Goal: Information Seeking & Learning: Find specific fact

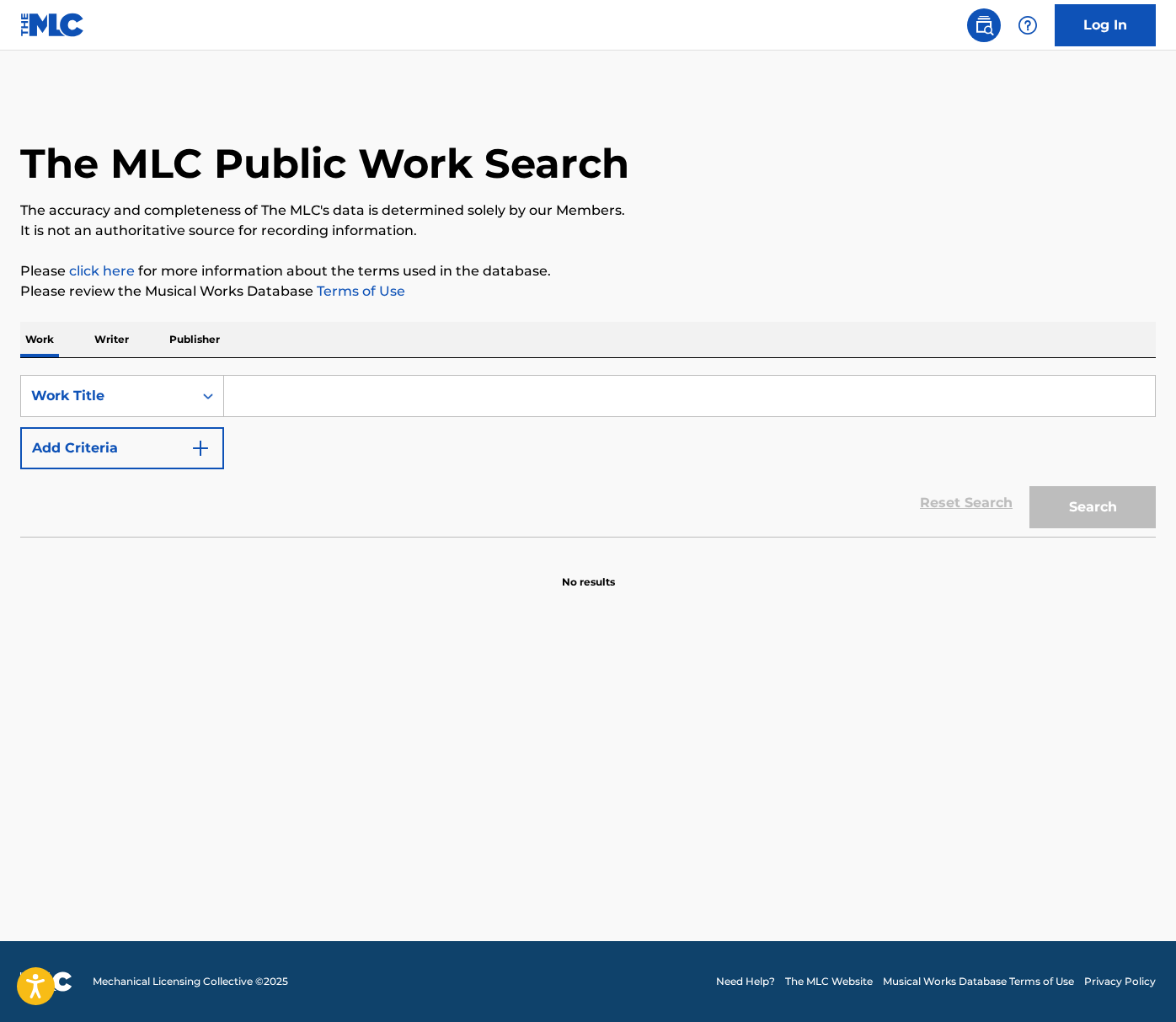
click at [340, 400] on input "Search Form" at bounding box center [689, 396] width 931 height 41
click at [161, 389] on div "Work Title" at bounding box center [106, 396] width 152 height 20
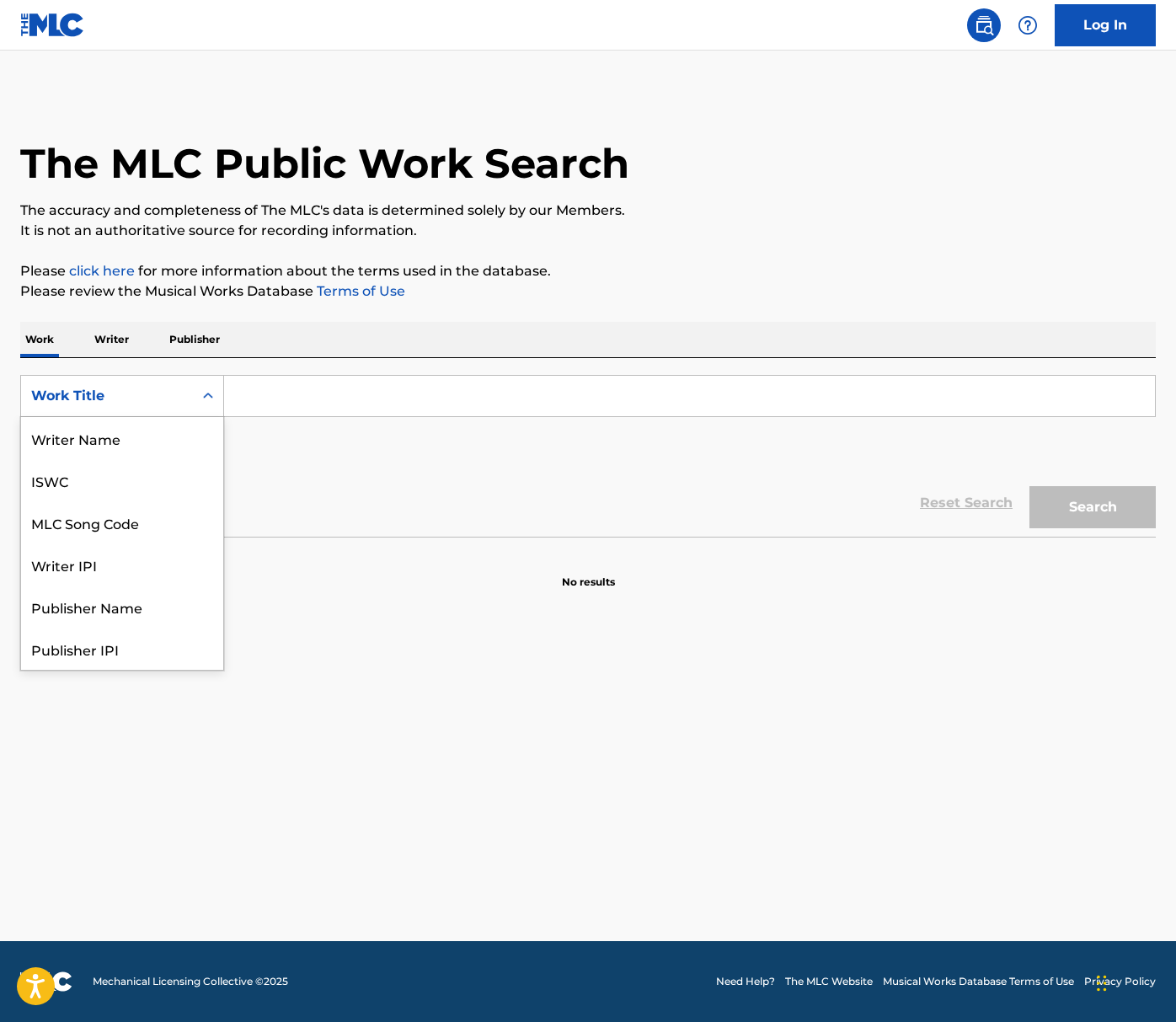
scroll to position [84, 0]
click at [96, 565] on div "Publisher IPI" at bounding box center [122, 565] width 202 height 43
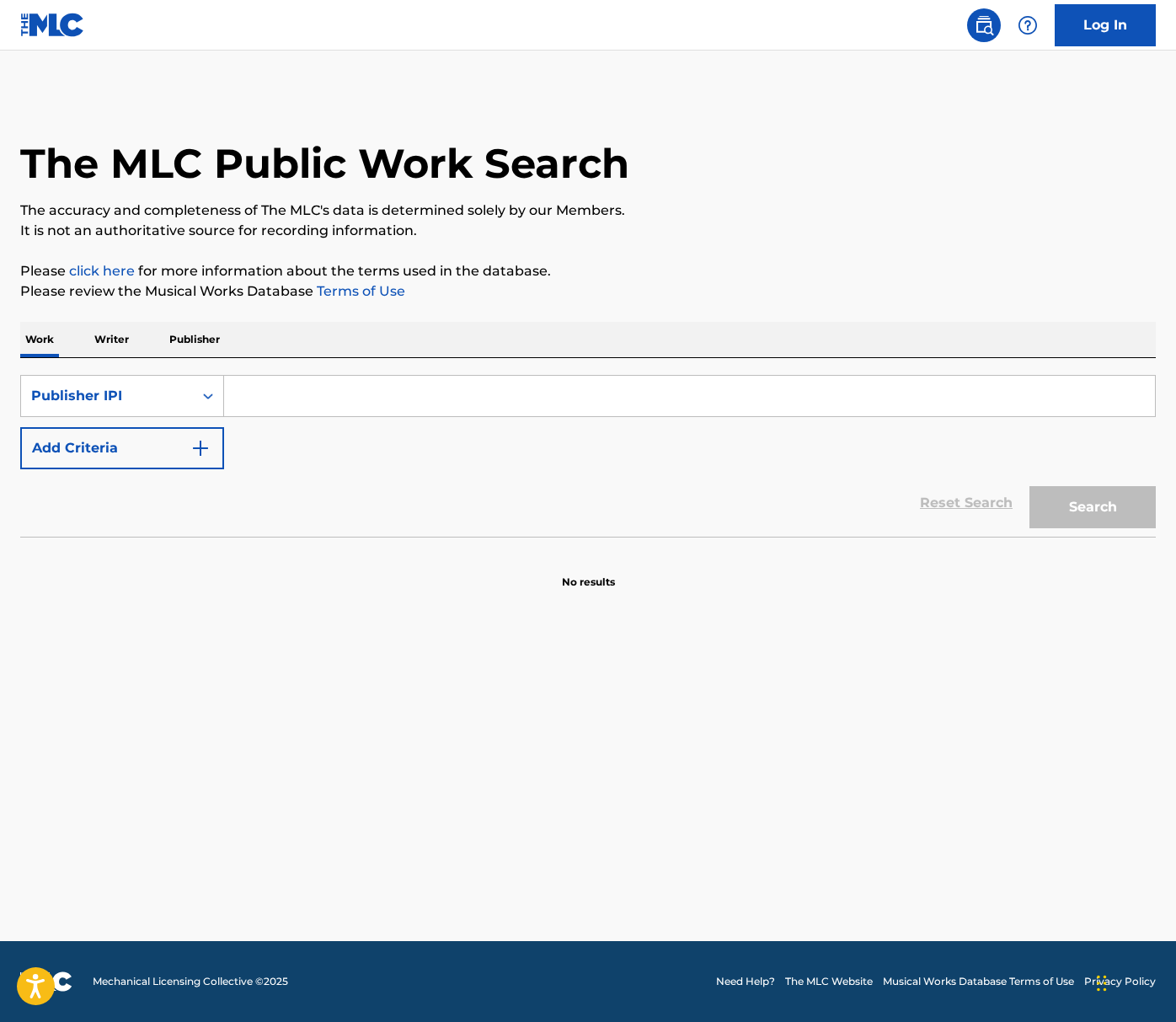
click at [321, 403] on input "Search Form" at bounding box center [689, 396] width 931 height 41
paste input "01279774000"
type input "01279774000"
click at [1029, 486] on button "Search" at bounding box center [1092, 507] width 126 height 43
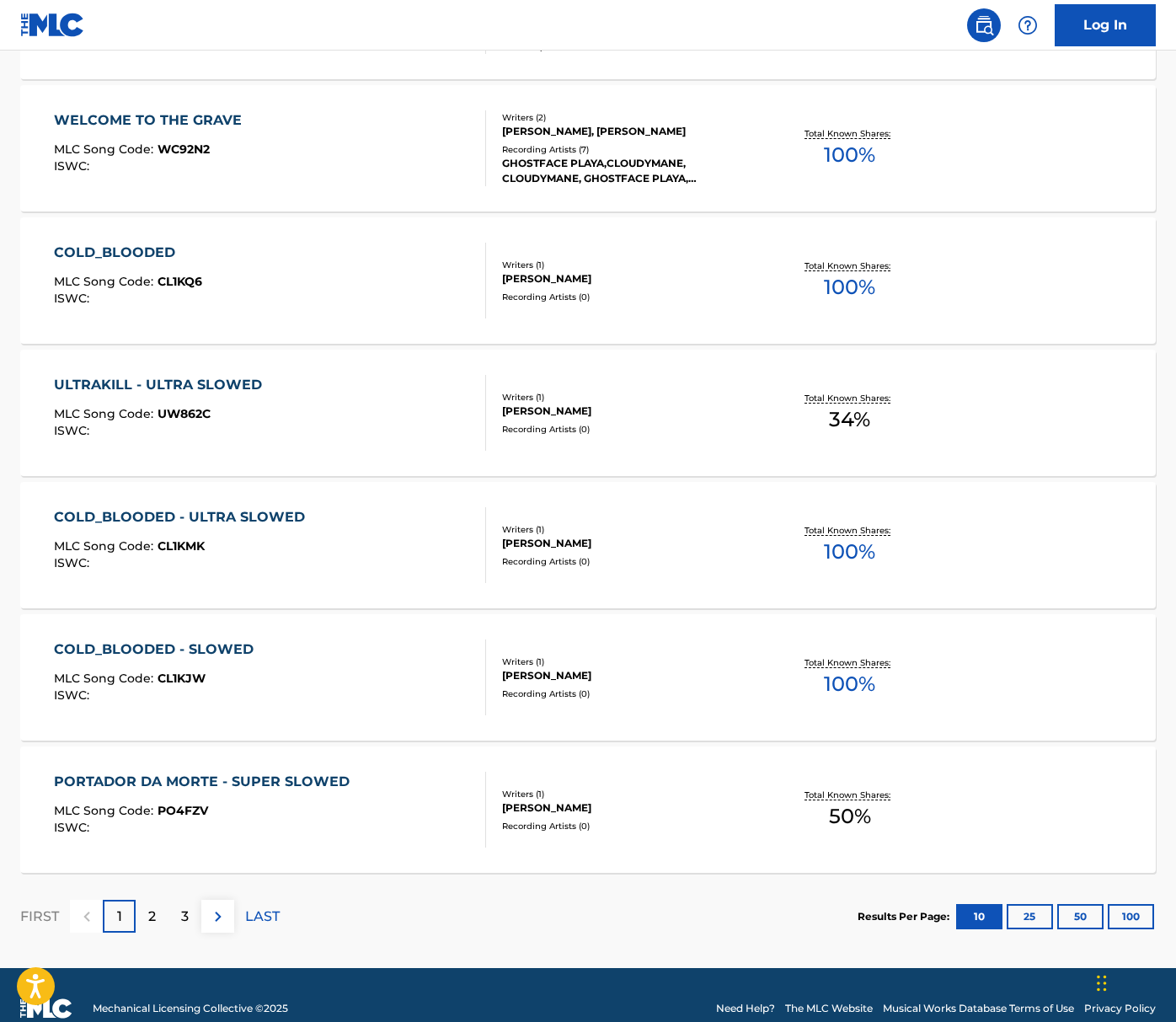
scroll to position [1041, 0]
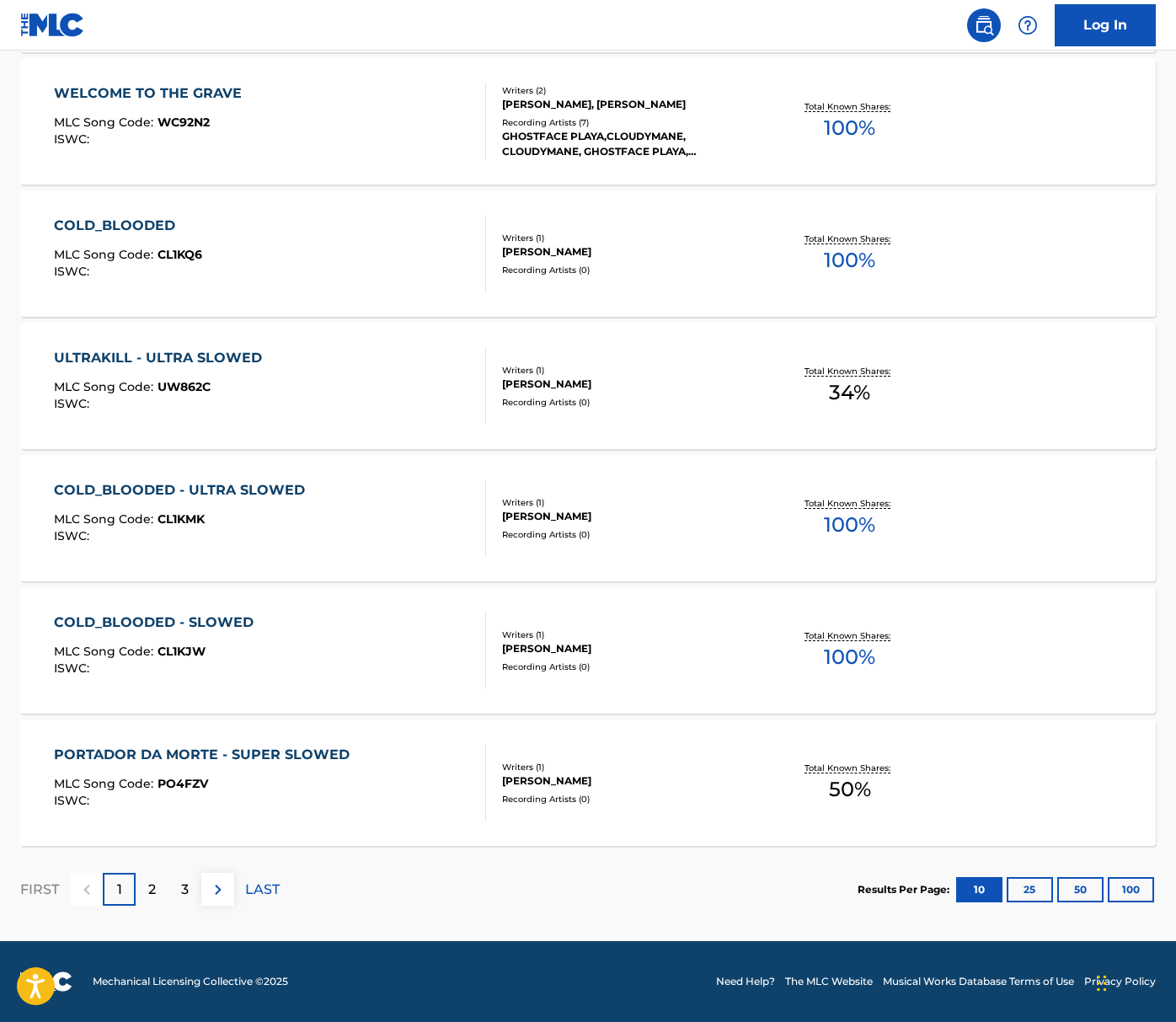
click at [1126, 890] on button "100" at bounding box center [1131, 890] width 46 height 25
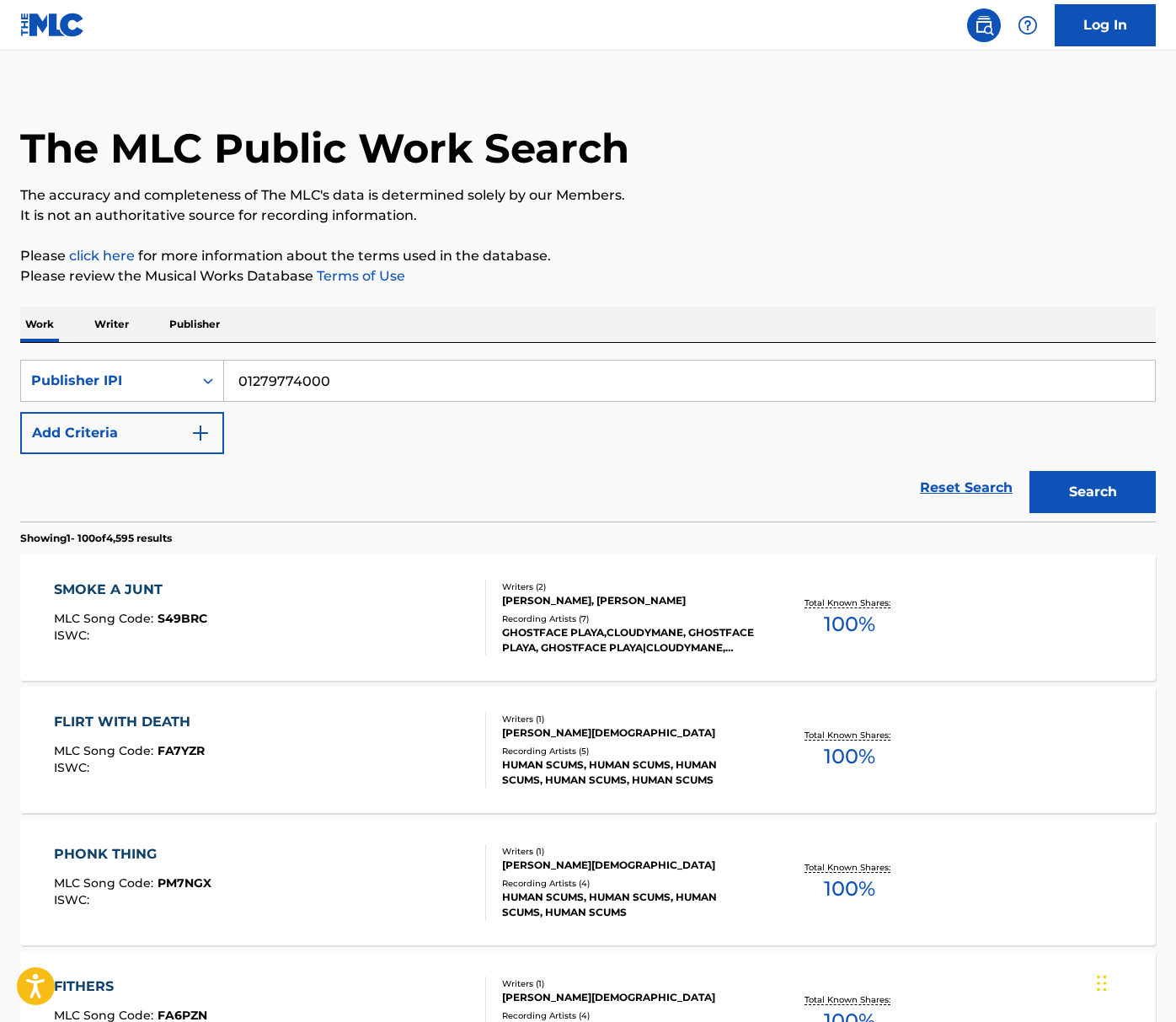
scroll to position [0, 0]
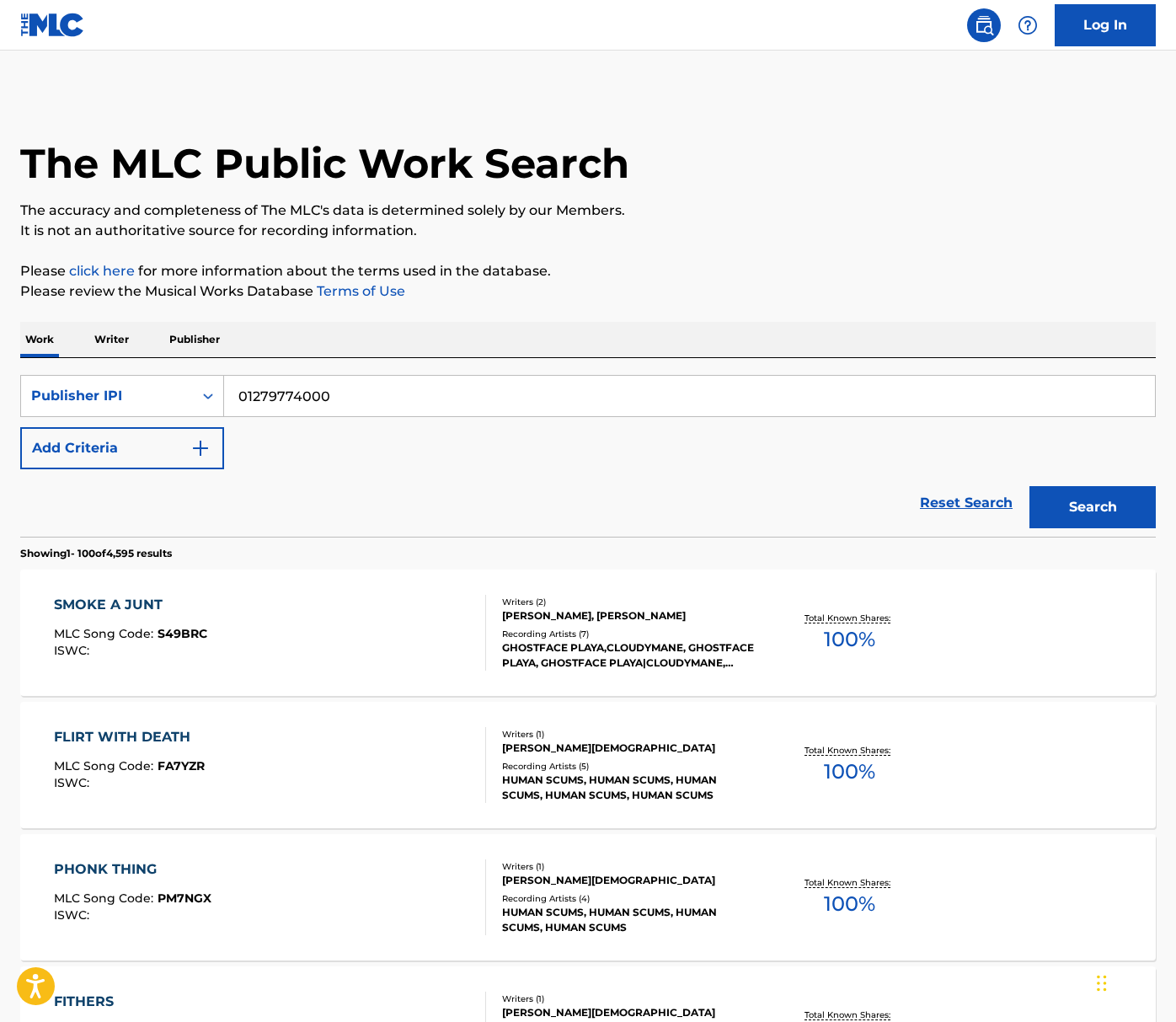
click at [140, 454] on button "Add Criteria" at bounding box center [122, 448] width 204 height 43
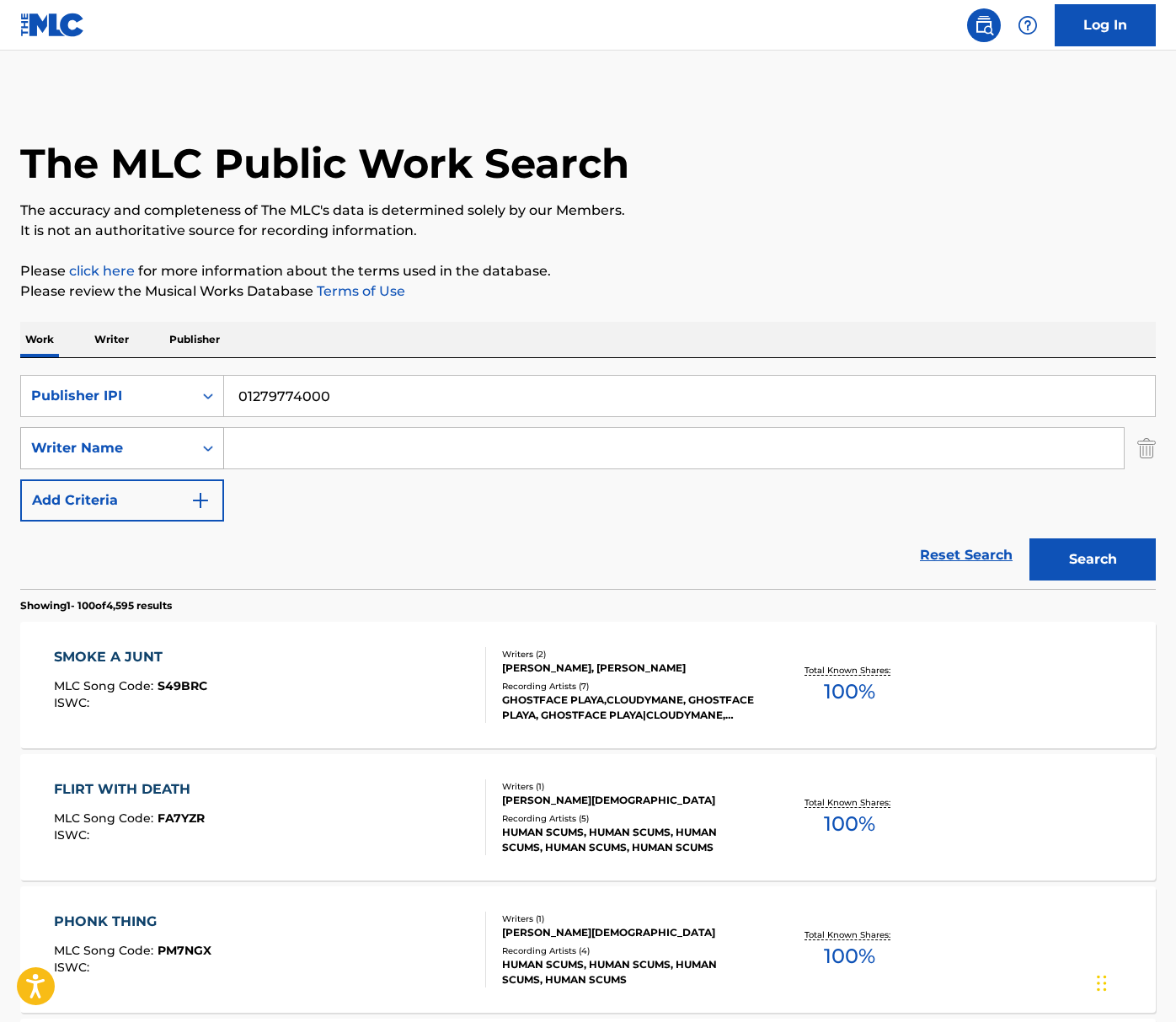
click at [162, 440] on div "Writer Name" at bounding box center [106, 448] width 152 height 20
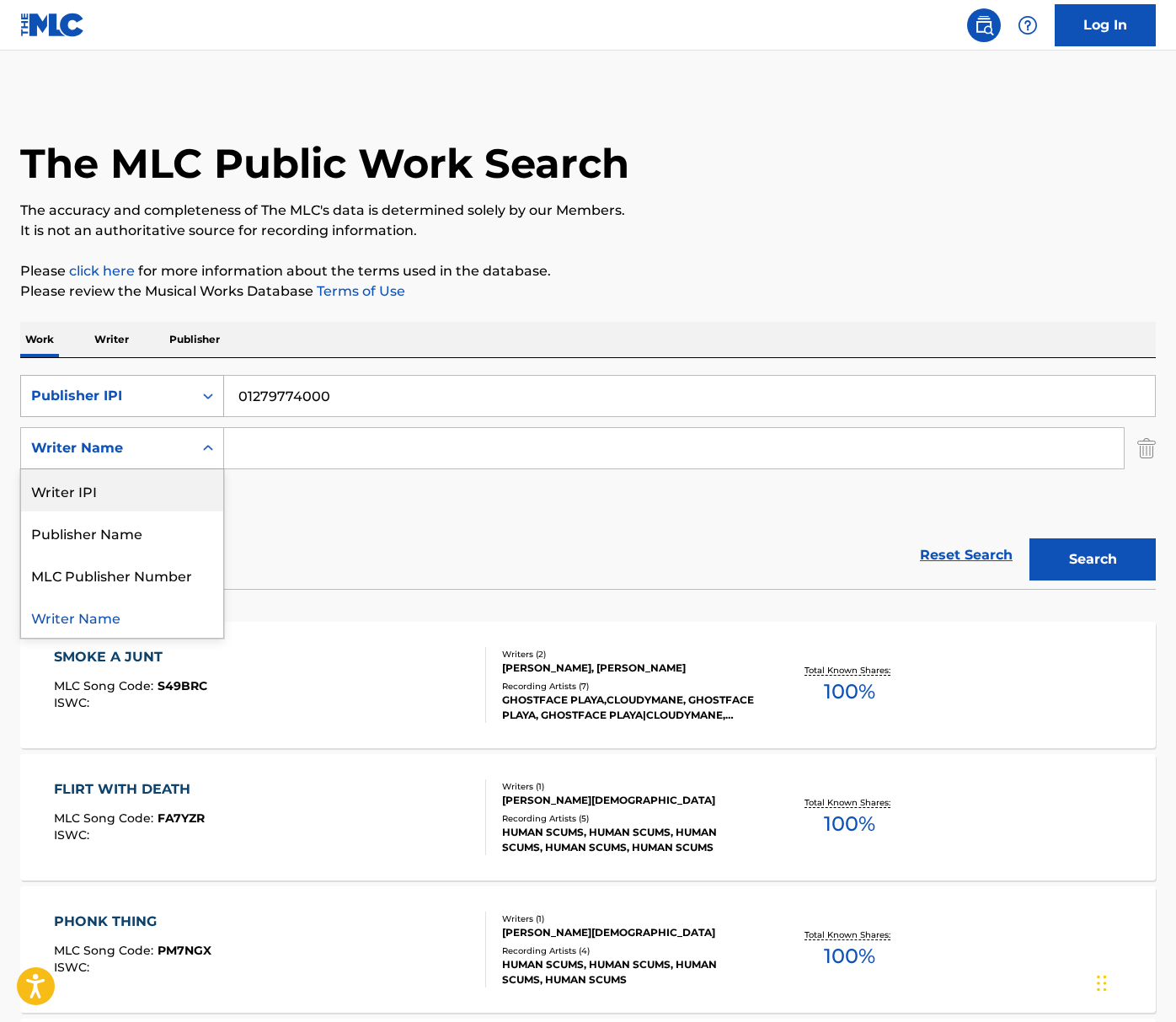
click at [158, 396] on div "Publisher IPI" at bounding box center [106, 396] width 152 height 20
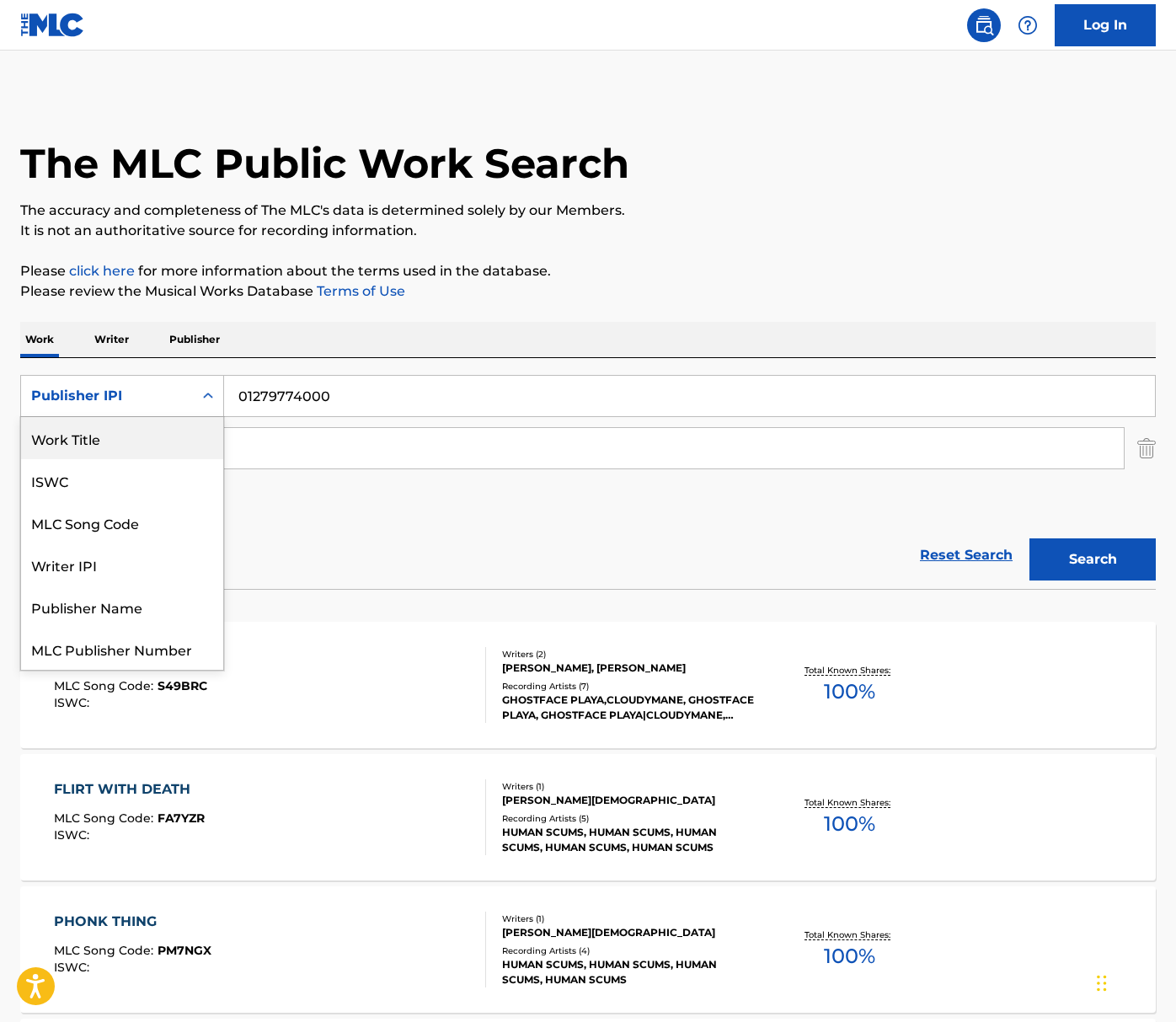
click at [135, 448] on div "Work Title" at bounding box center [122, 439] width 202 height 43
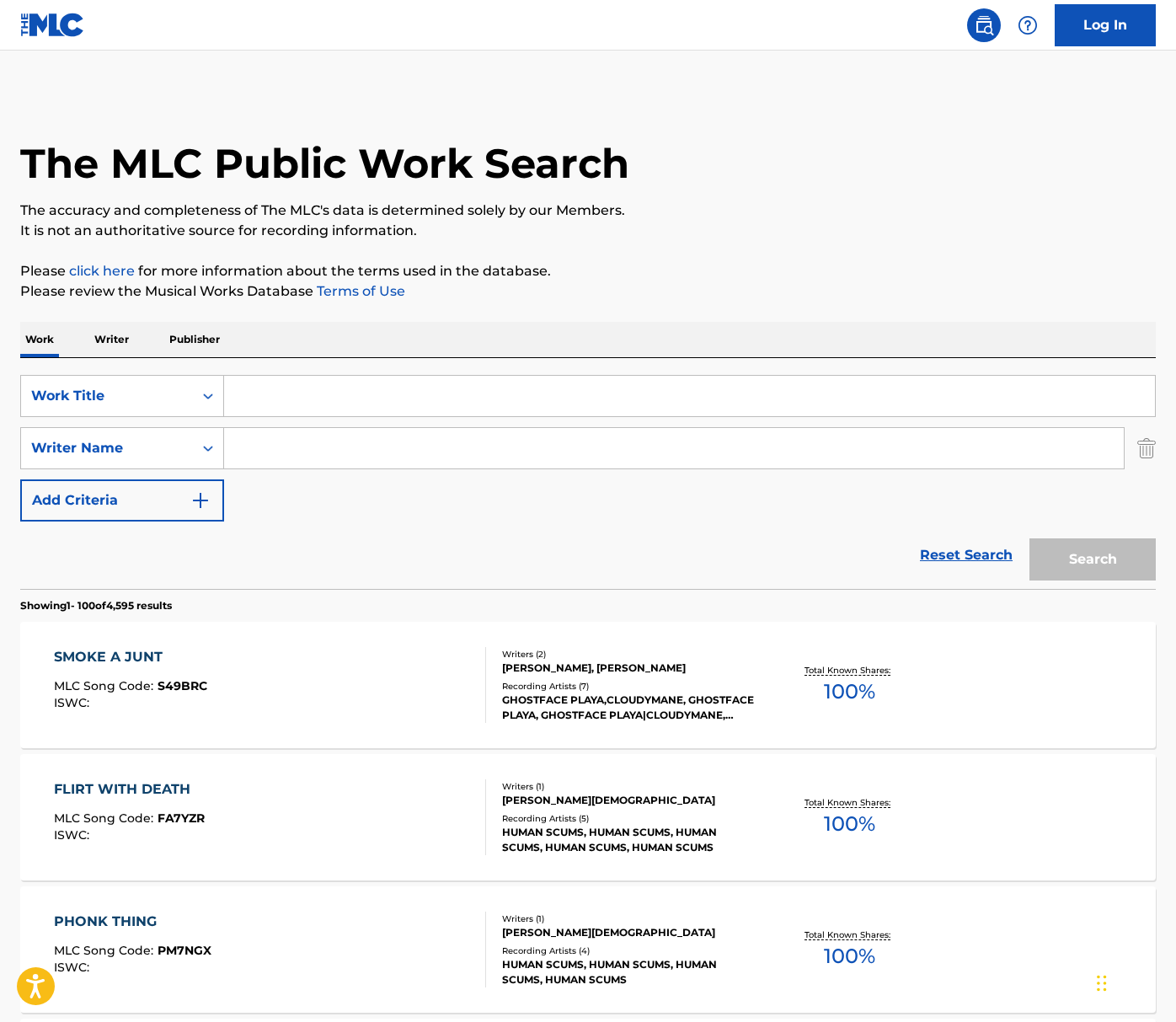
click at [307, 396] on input "Search Form" at bounding box center [689, 396] width 931 height 41
paste input "SENTA CARA"
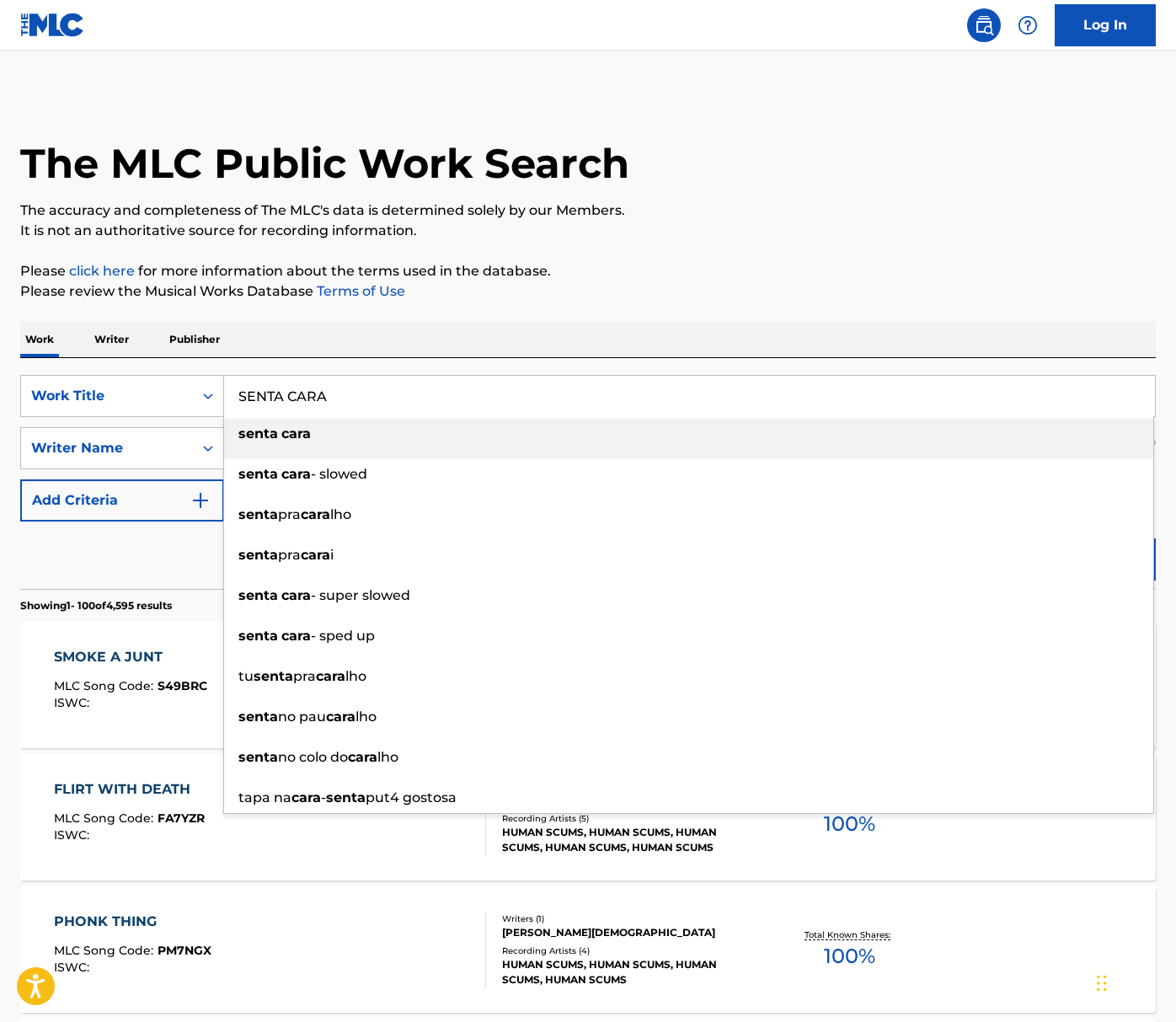
type input "SENTA CARA"
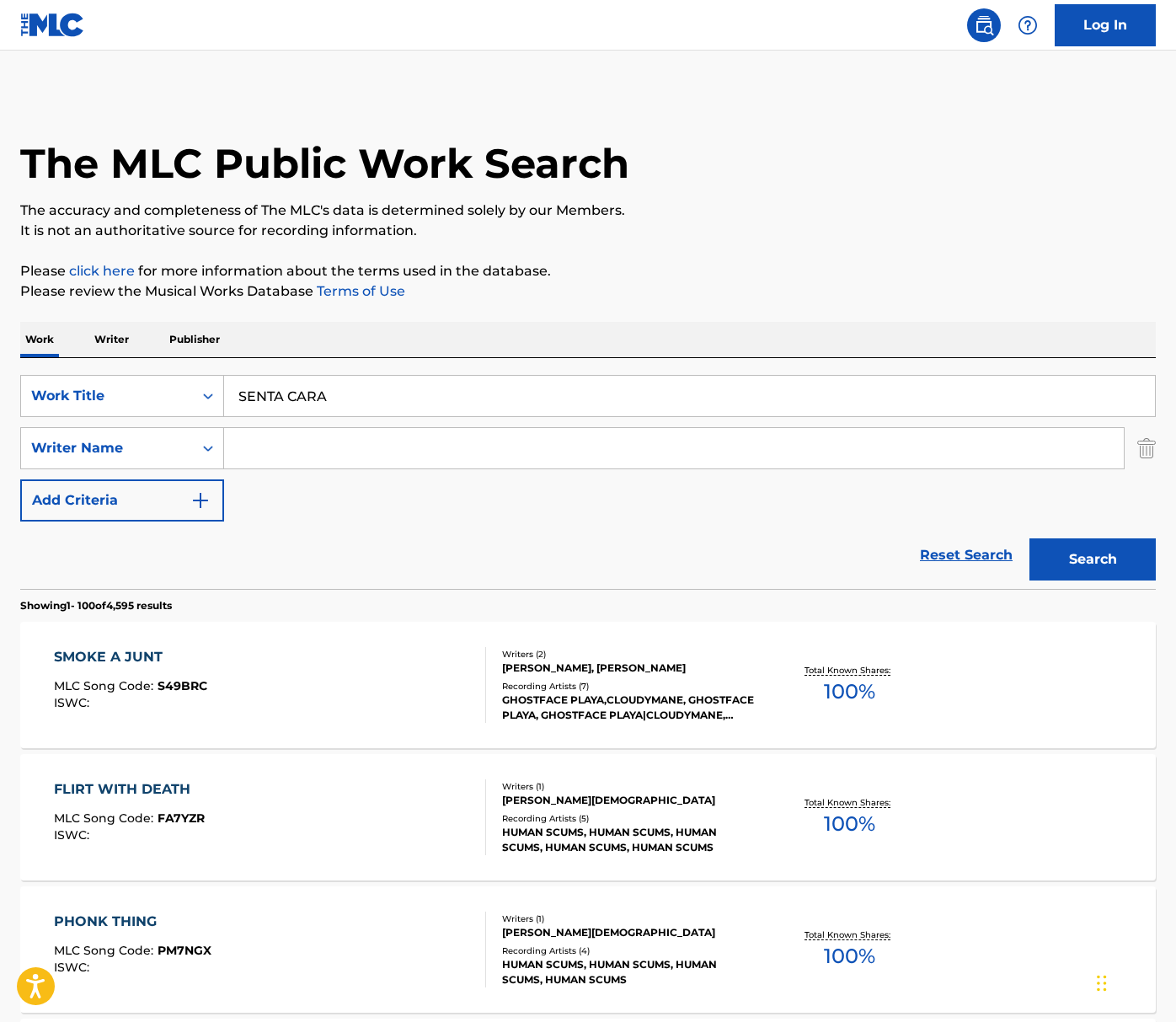
click at [756, 236] on p "It is not an authoritative source for recording information." at bounding box center [588, 231] width 1135 height 20
click at [1089, 563] on button "Search" at bounding box center [1092, 560] width 126 height 43
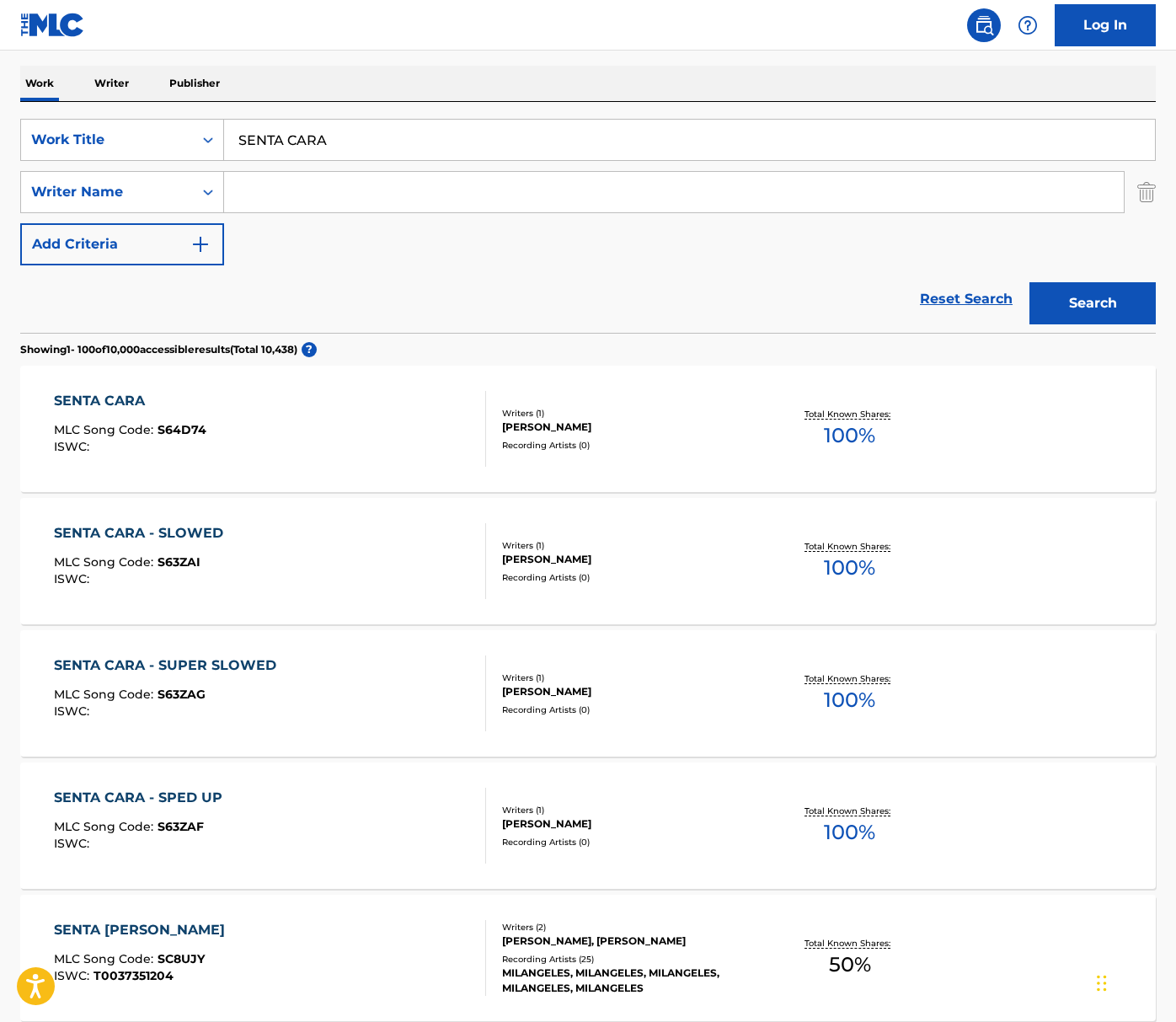
scroll to position [361, 0]
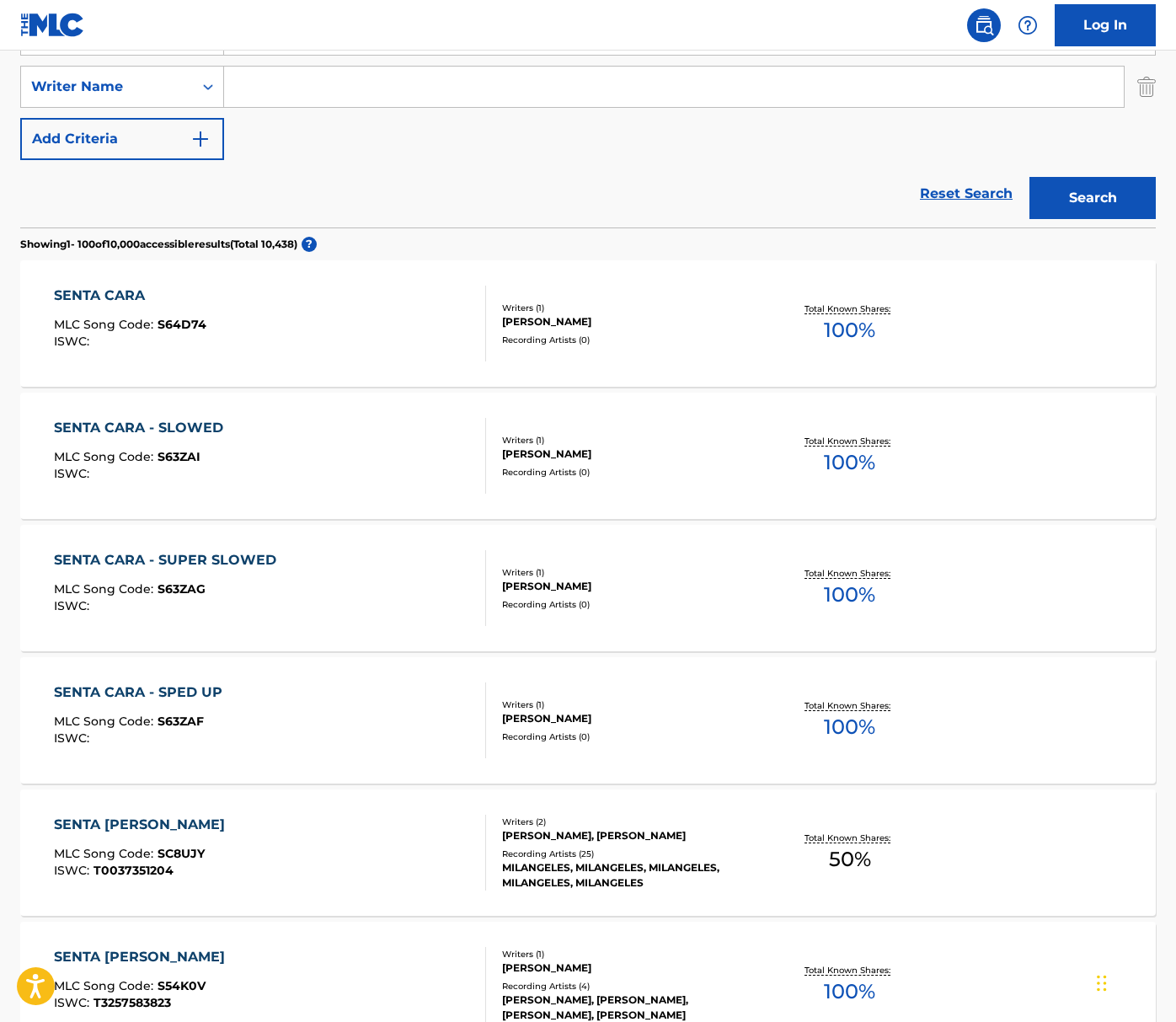
click at [128, 302] on div "SENTA CARA" at bounding box center [130, 296] width 153 height 20
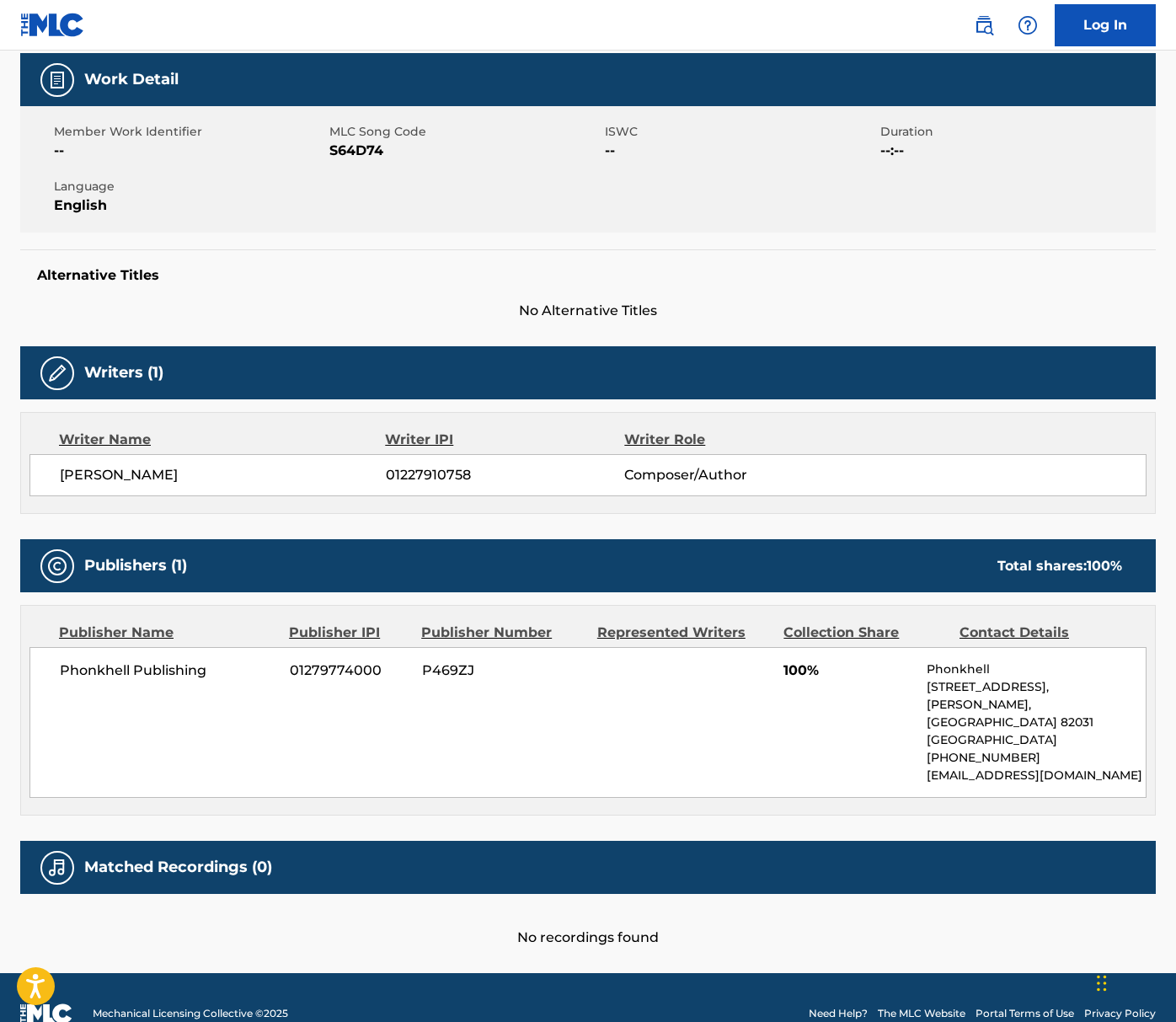
scroll to position [261, 0]
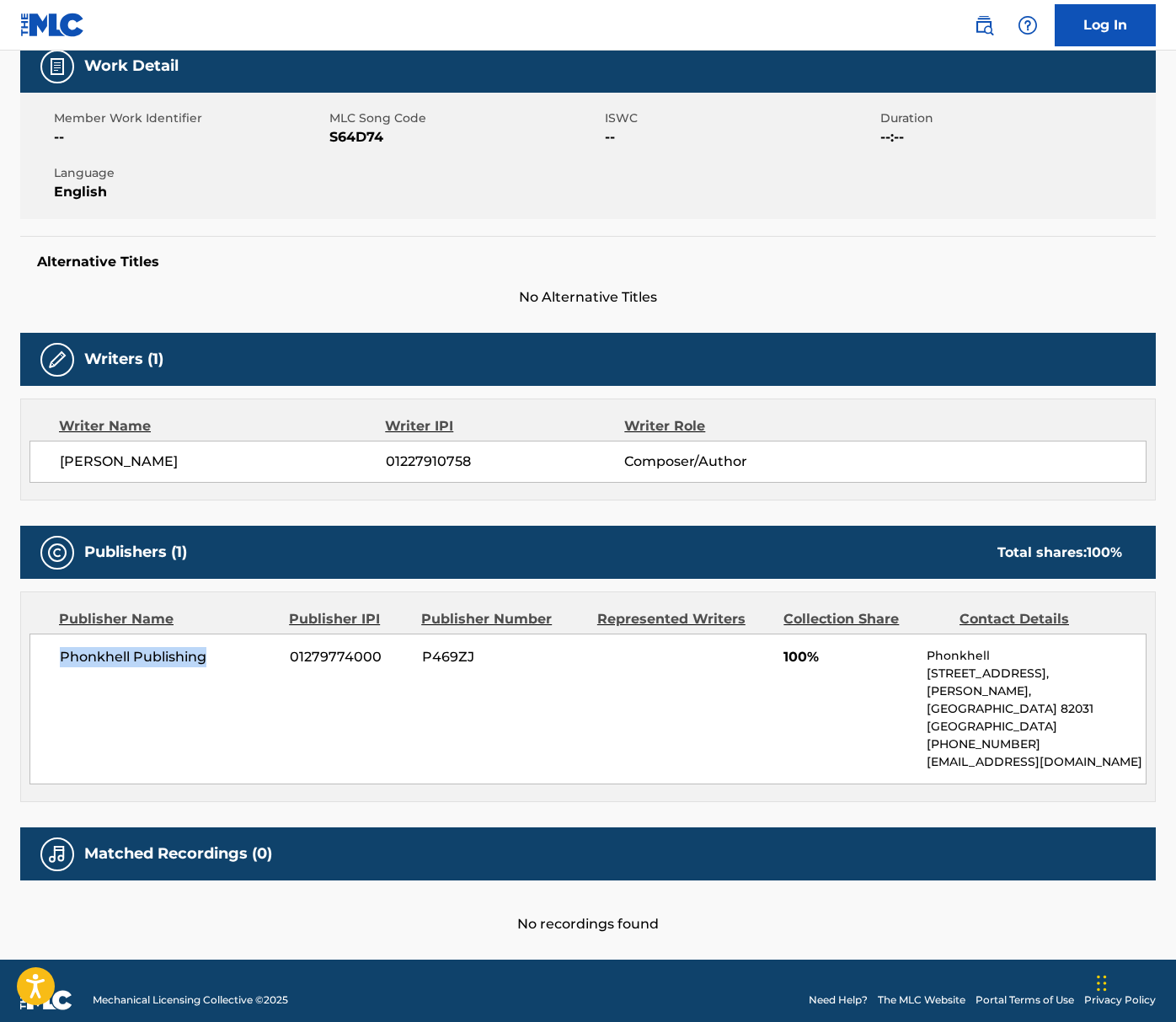
drag, startPoint x: 228, startPoint y: 656, endPoint x: 48, endPoint y: 658, distance: 180.0
click at [48, 658] on div "Phonkhell Publishing 01279774000 P469ZJ 100% [STREET_ADDRESS][PERSON_NAME] [PHO…" at bounding box center [588, 709] width 1117 height 151
drag, startPoint x: 650, startPoint y: 658, endPoint x: 380, endPoint y: 655, distance: 270.0
click at [648, 658] on div "Phonkhell Publishing 01279774000 P469ZJ 100% [STREET_ADDRESS][PERSON_NAME] [PHO…" at bounding box center [588, 709] width 1117 height 151
click at [379, 655] on span "01279774000" at bounding box center [350, 657] width 120 height 20
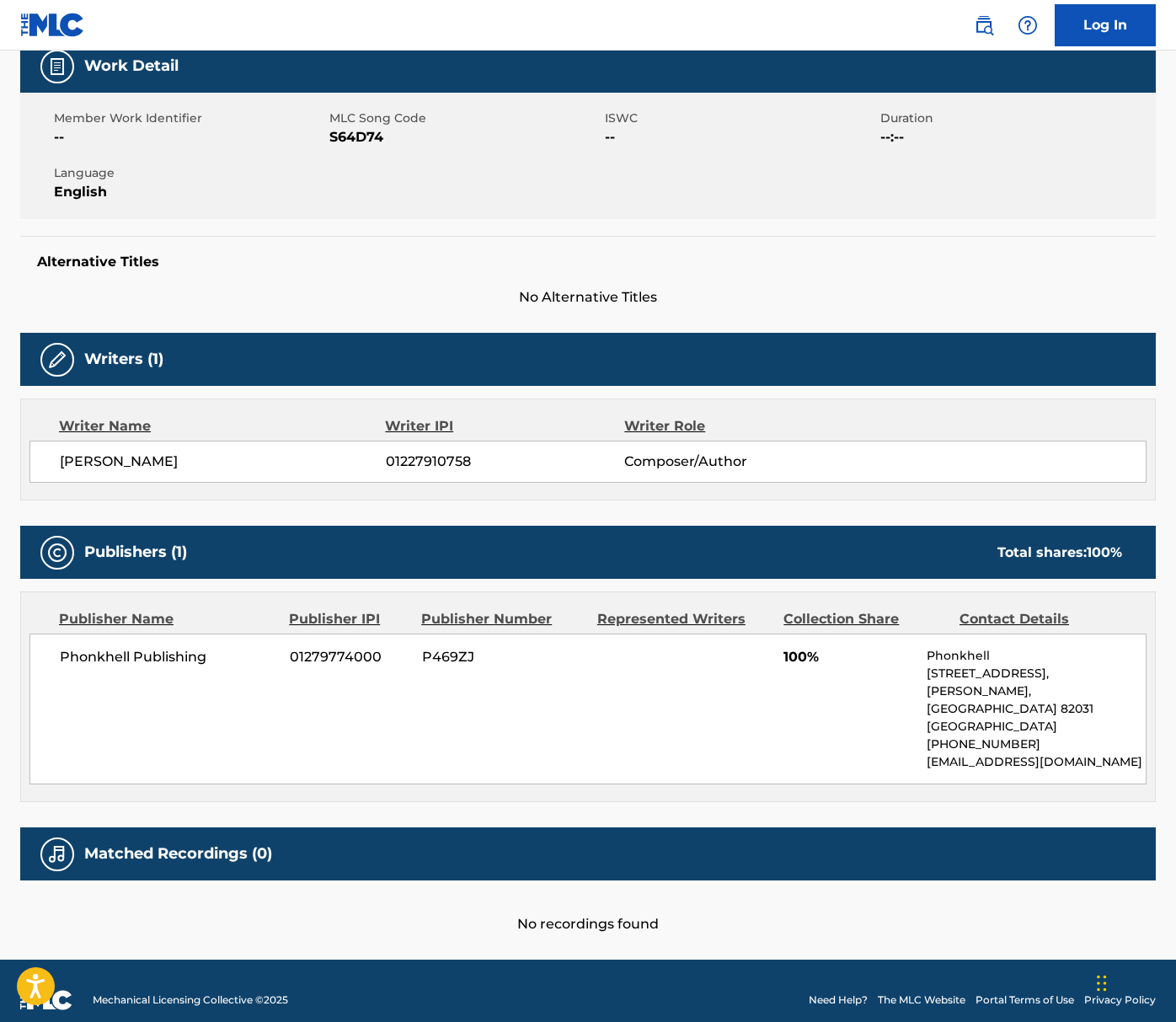
click at [322, 657] on span "01279774000" at bounding box center [350, 657] width 120 height 20
click at [226, 654] on span "Phonkhell Publishing" at bounding box center [168, 657] width 217 height 20
click at [175, 658] on span "Phonkhell Publishing" at bounding box center [168, 657] width 217 height 20
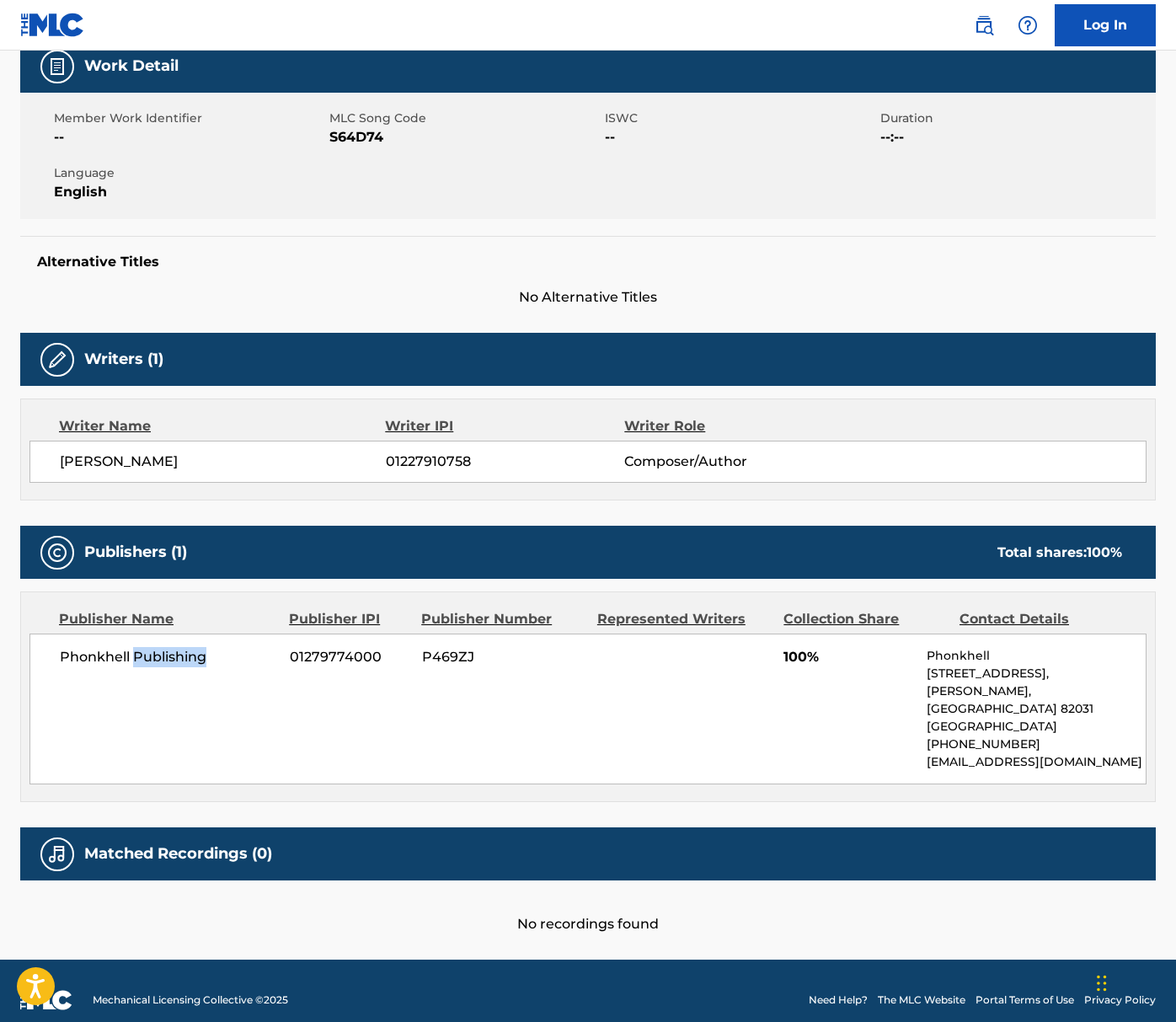
click at [175, 658] on span "Phonkhell Publishing" at bounding box center [168, 657] width 217 height 20
click at [350, 662] on span "01279774000" at bounding box center [350, 657] width 120 height 20
copy span "01279774000"
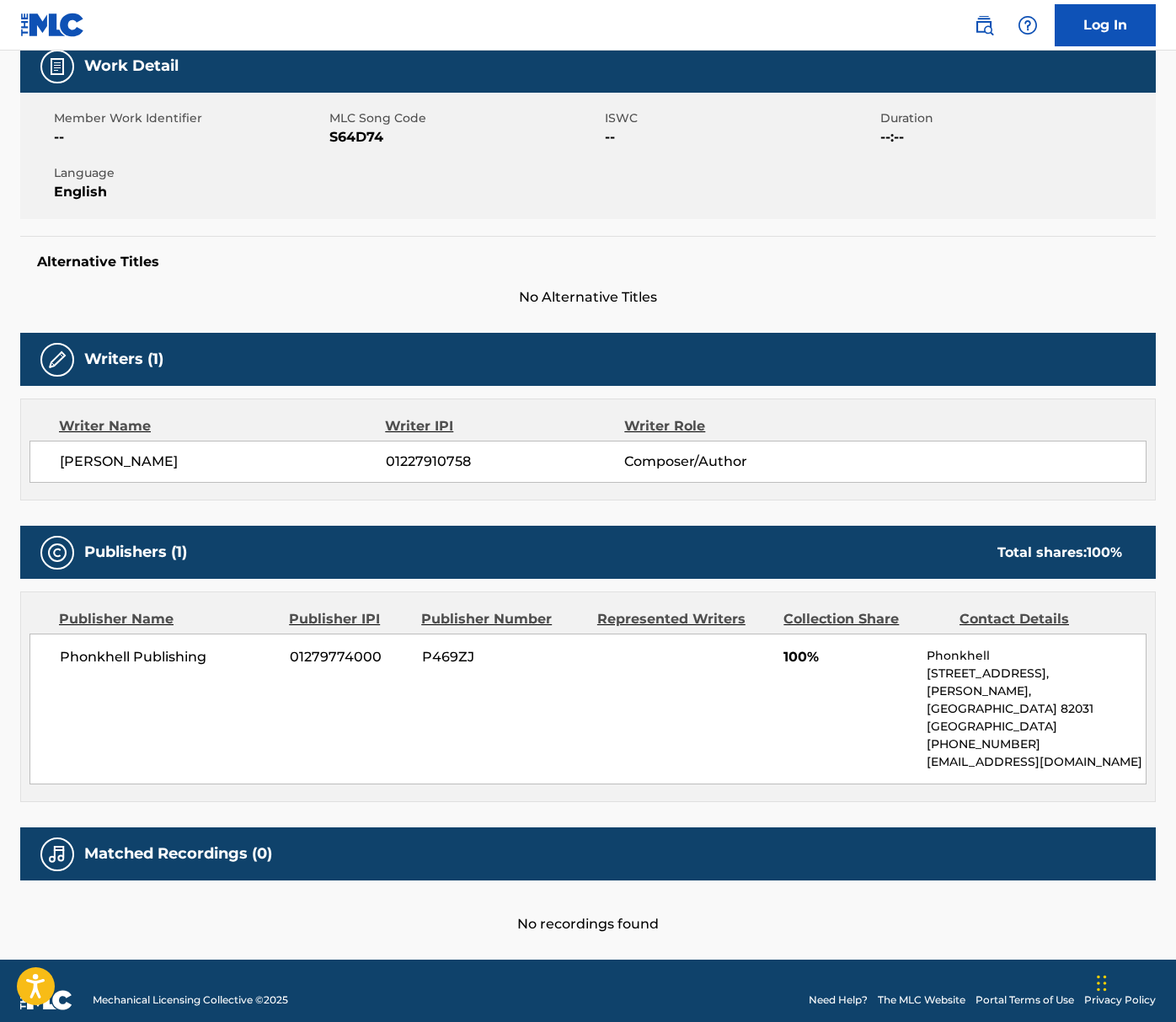
click at [174, 662] on span "Phonkhell Publishing" at bounding box center [168, 657] width 217 height 20
copy div "Phonkhell Publishing"
click at [92, 620] on div "Publisher Name" at bounding box center [167, 619] width 217 height 20
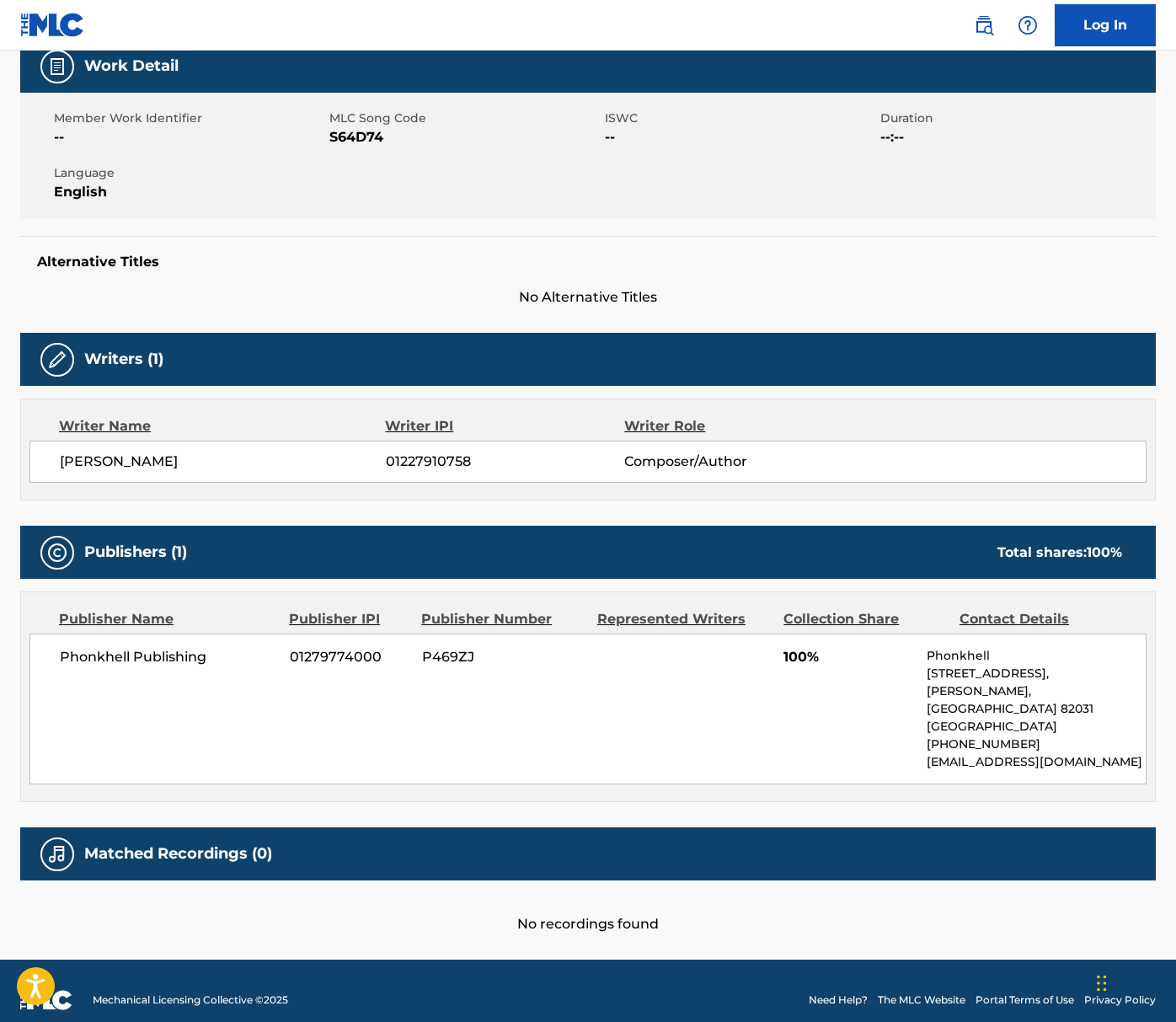
click at [165, 673] on div "Phonkhell Publishing 01279774000 P469ZJ 100% [STREET_ADDRESS][PERSON_NAME] [PHO…" at bounding box center [588, 709] width 1117 height 151
click at [851, 651] on span "100%" at bounding box center [848, 657] width 130 height 20
click at [153, 658] on span "Phonkhell Publishing" at bounding box center [168, 657] width 217 height 20
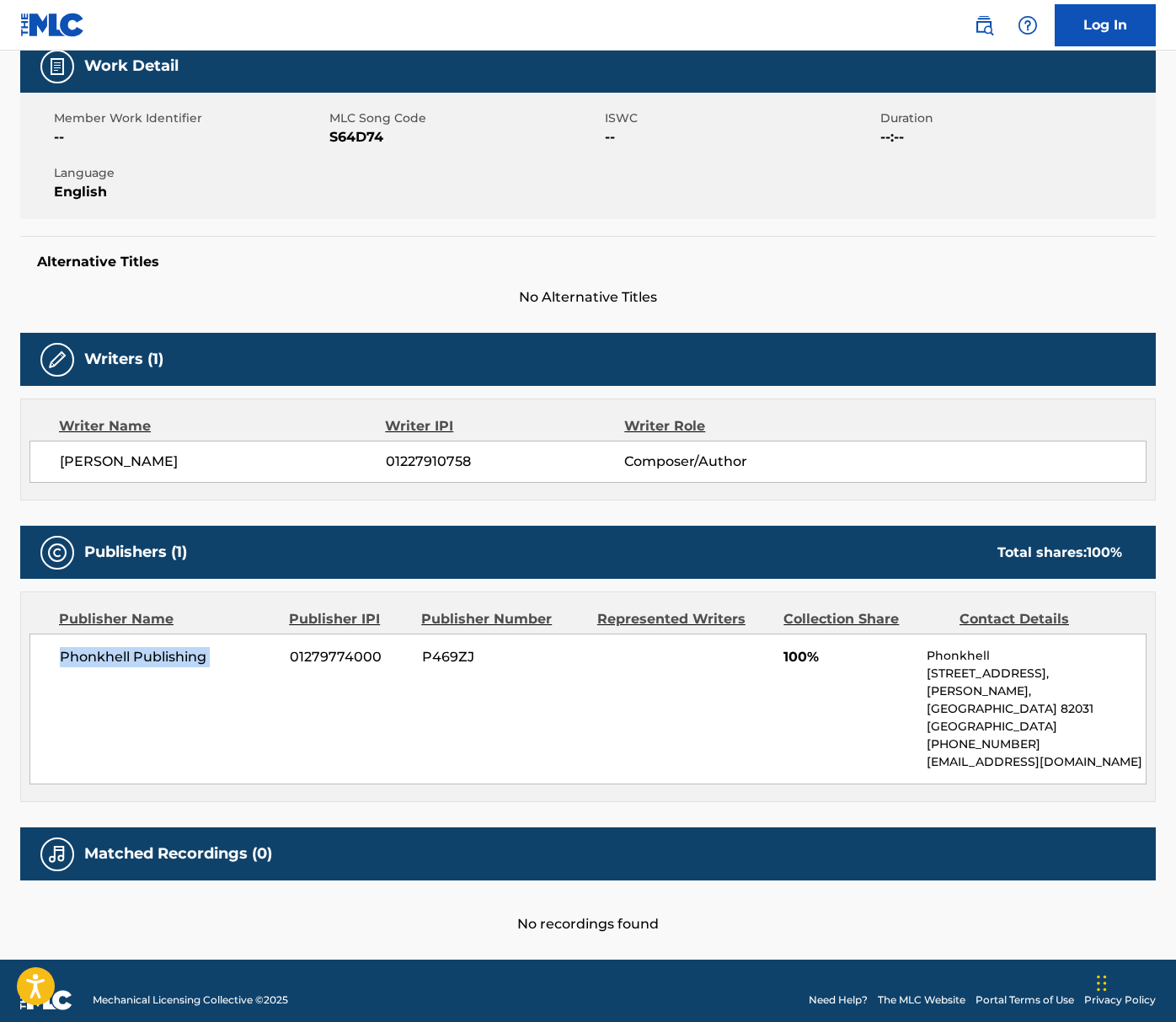
copy div "Phonkhell Publishing"
click at [324, 651] on span "01279774000" at bounding box center [350, 657] width 120 height 20
copy span "01279774000"
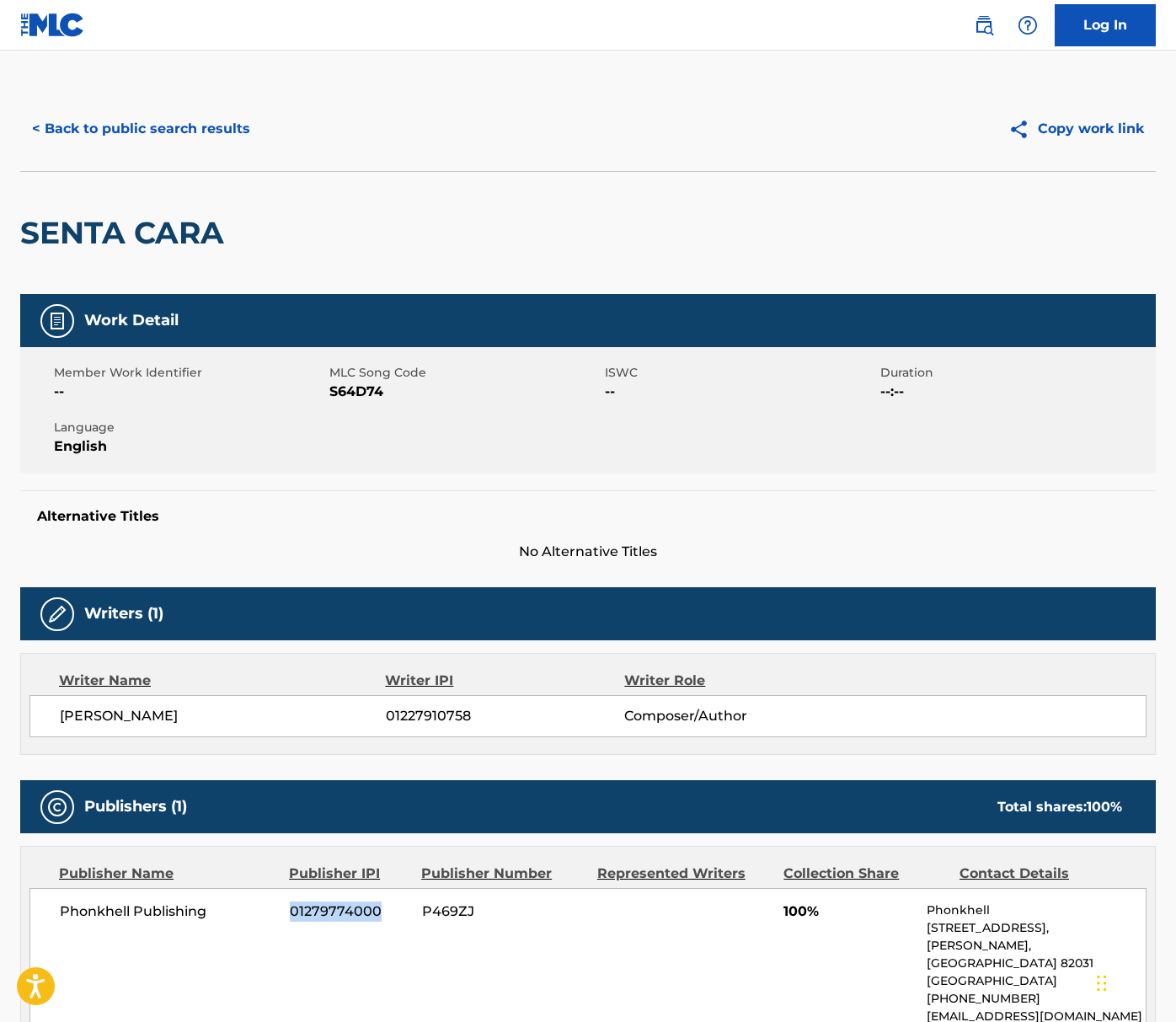
scroll to position [0, 0]
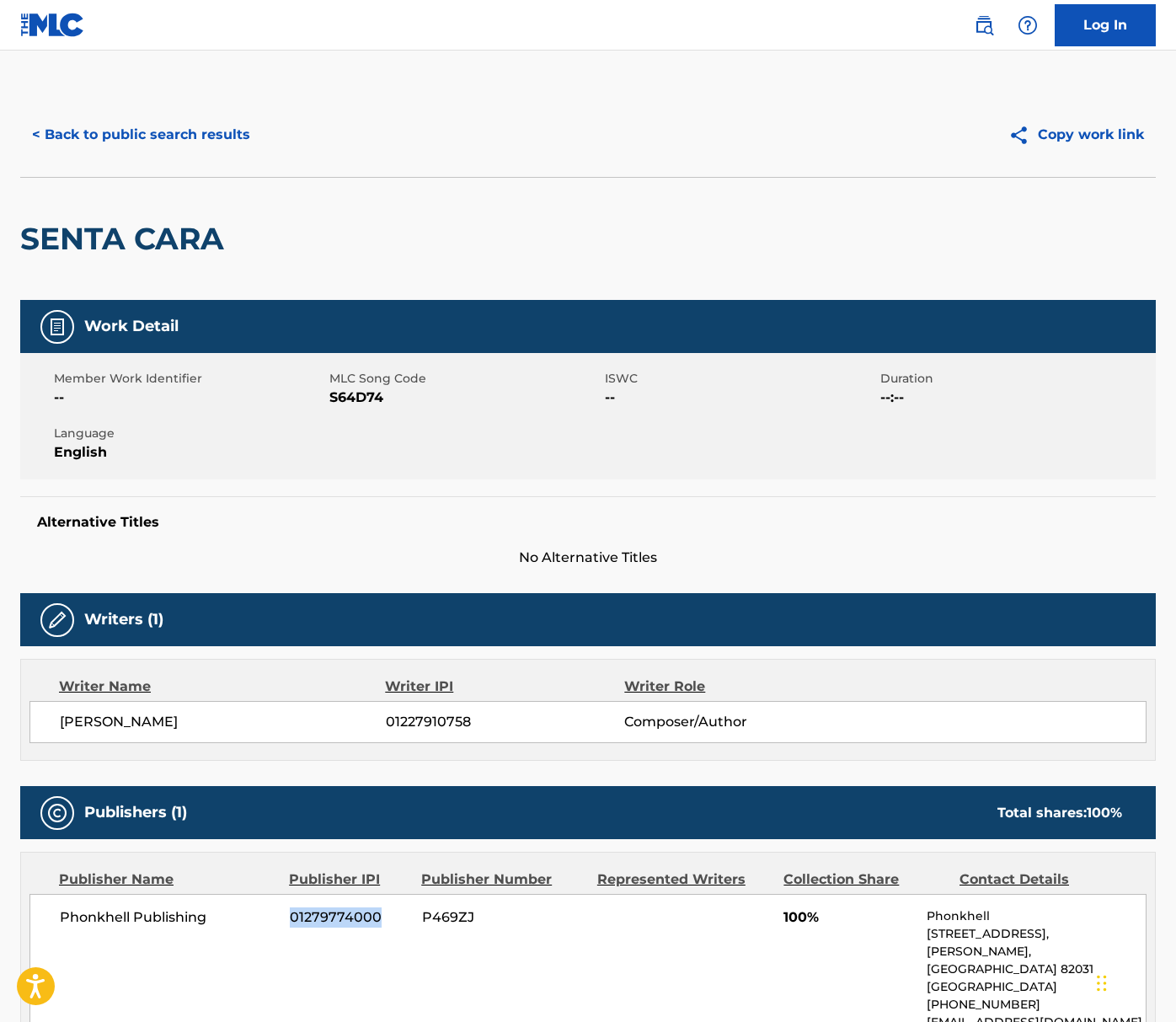
click at [60, 142] on button "< Back to public search results" at bounding box center [141, 135] width 241 height 43
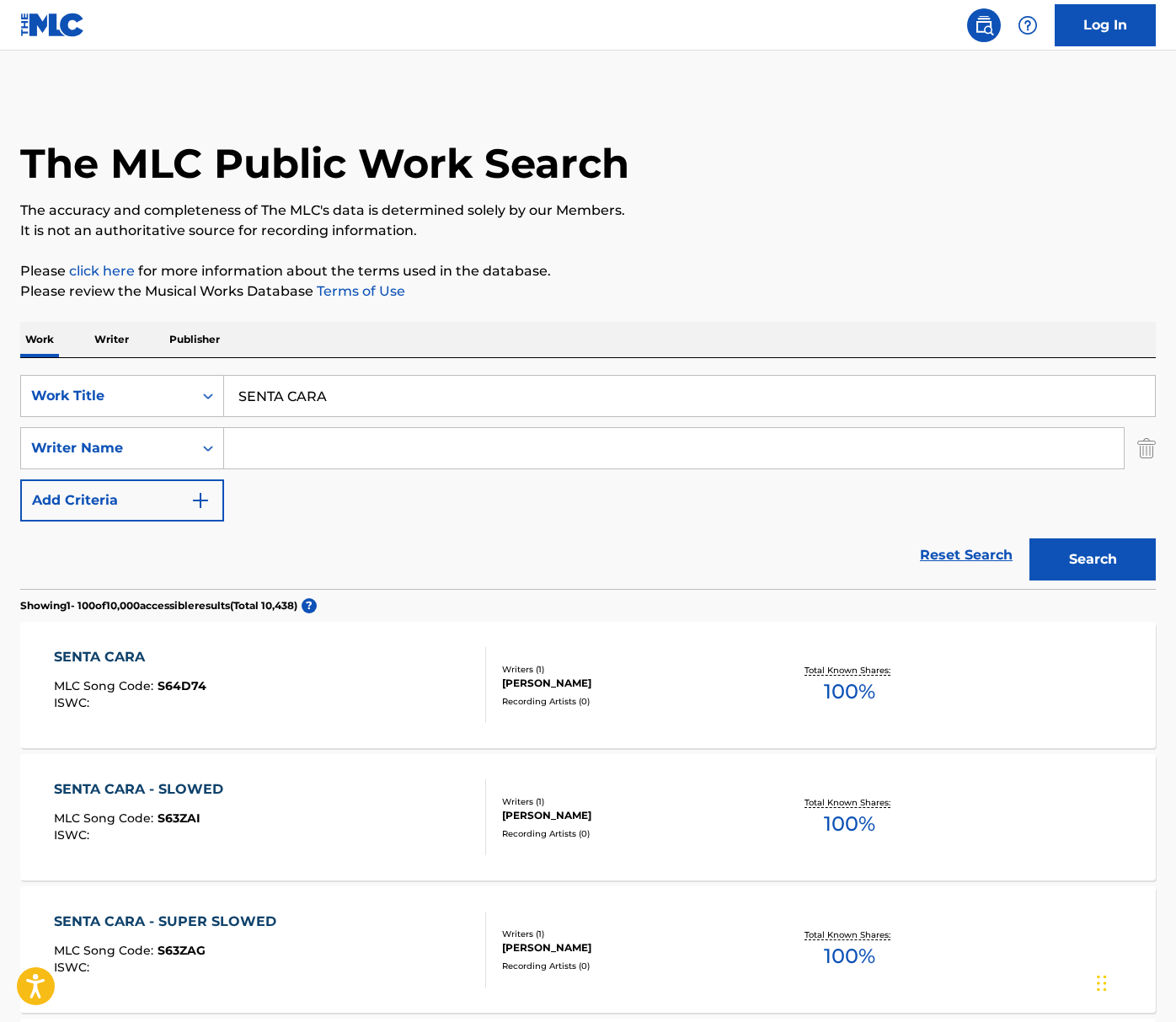
click at [200, 335] on p "Publisher" at bounding box center [194, 339] width 61 height 36
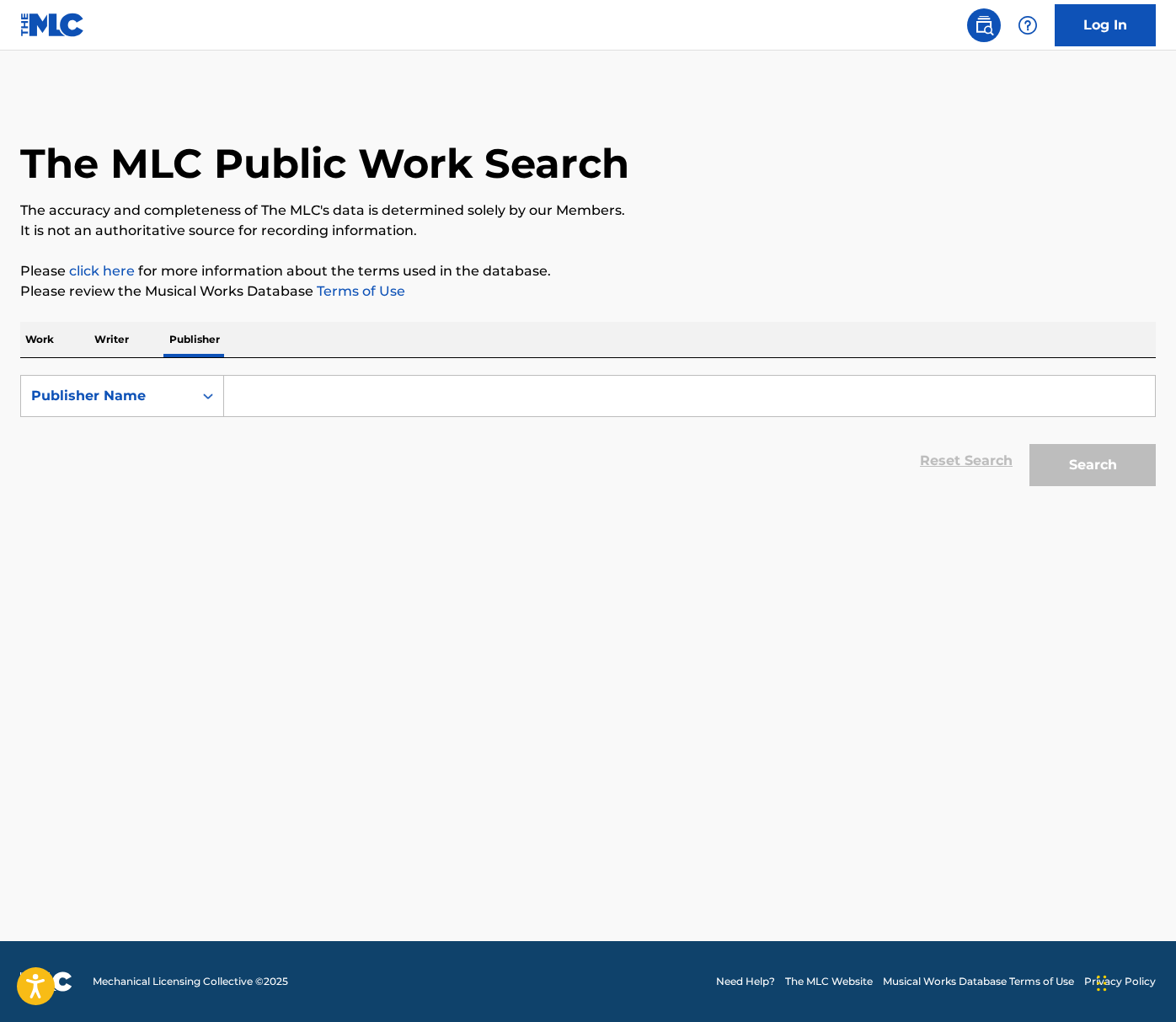
click at [256, 389] on input "Search Form" at bounding box center [689, 396] width 931 height 41
paste input "01279774000"
type input "01279774000"
click at [1029, 444] on button "Search" at bounding box center [1092, 466] width 126 height 43
click at [190, 404] on div "Publisher Name" at bounding box center [107, 395] width 172 height 32
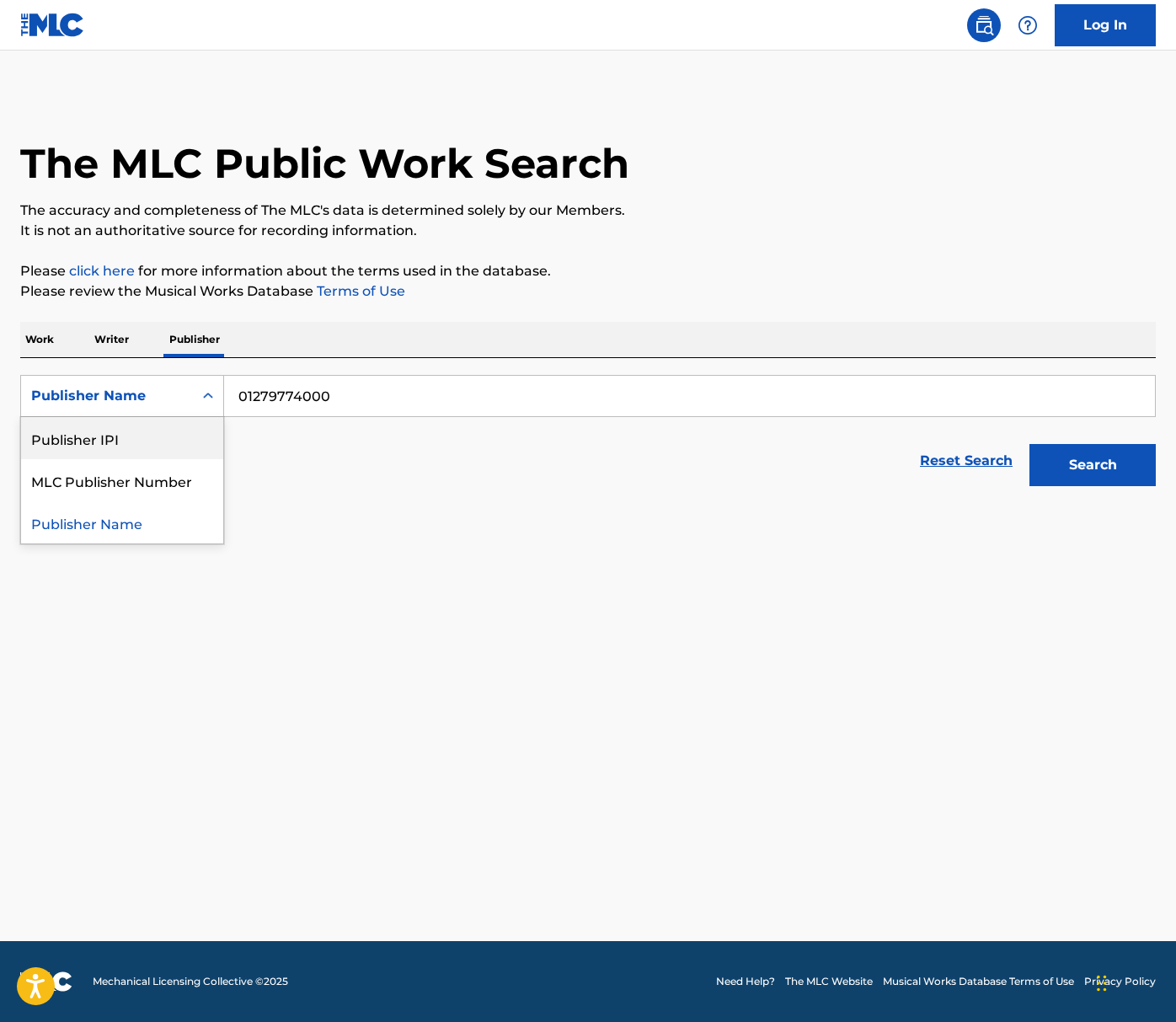
click at [128, 440] on div "Publisher IPI" at bounding box center [122, 439] width 202 height 43
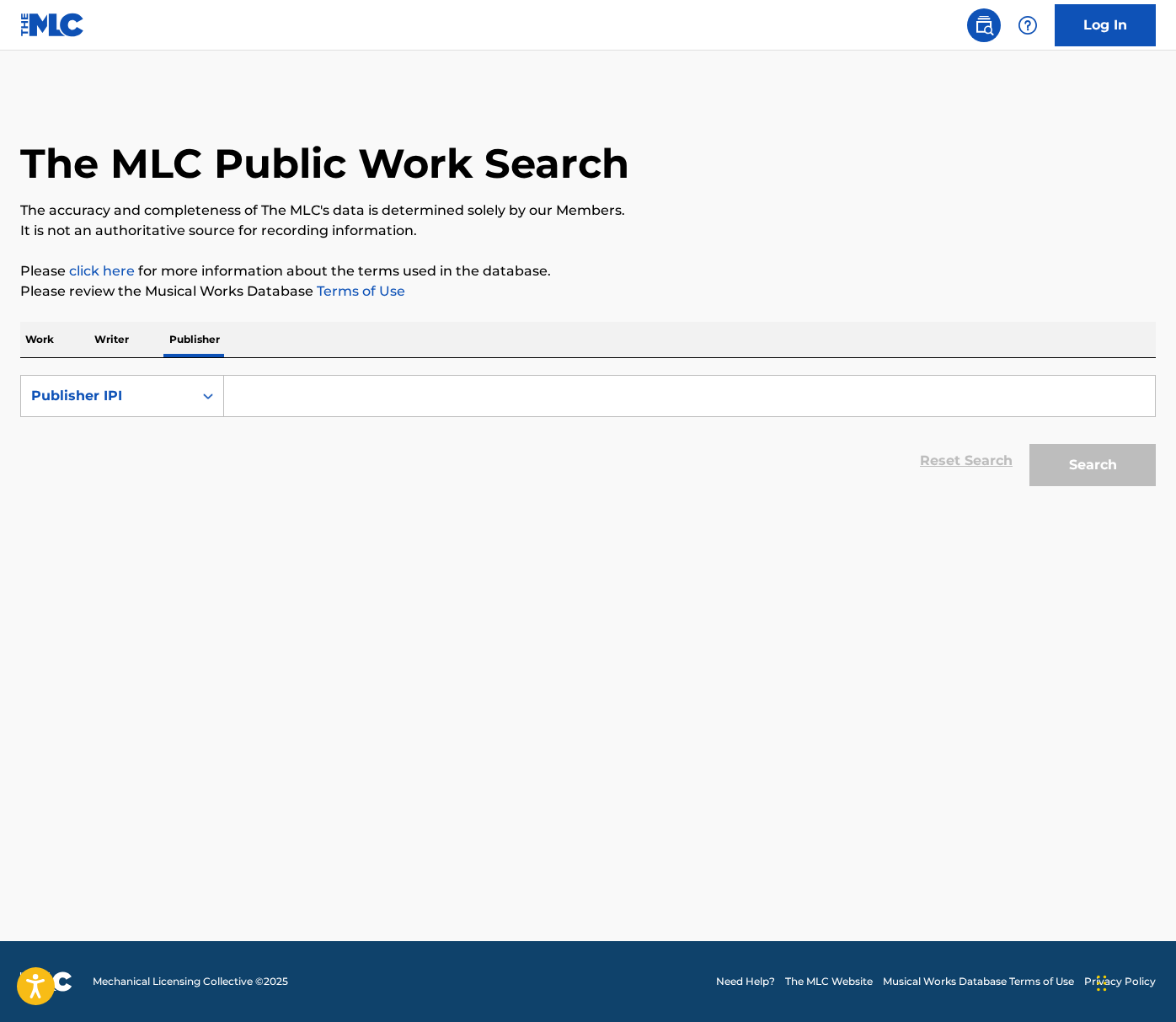
click at [546, 404] on input "Search Form" at bounding box center [689, 396] width 931 height 41
paste input "01279774000"
type input "01279774000"
click at [1029, 444] on button "Search" at bounding box center [1092, 466] width 126 height 43
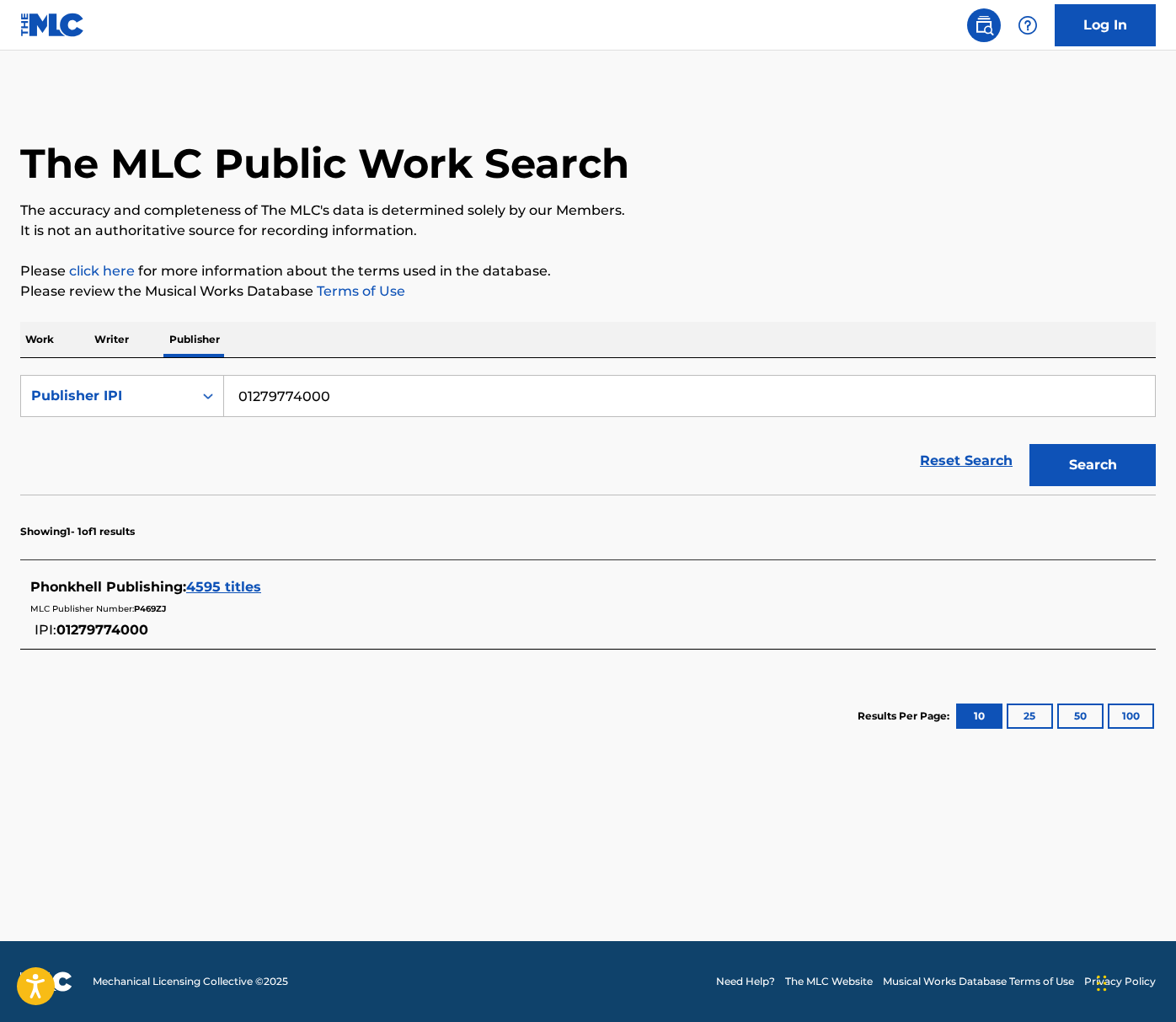
click at [229, 589] on span "4595 titles" at bounding box center [224, 586] width 75 height 16
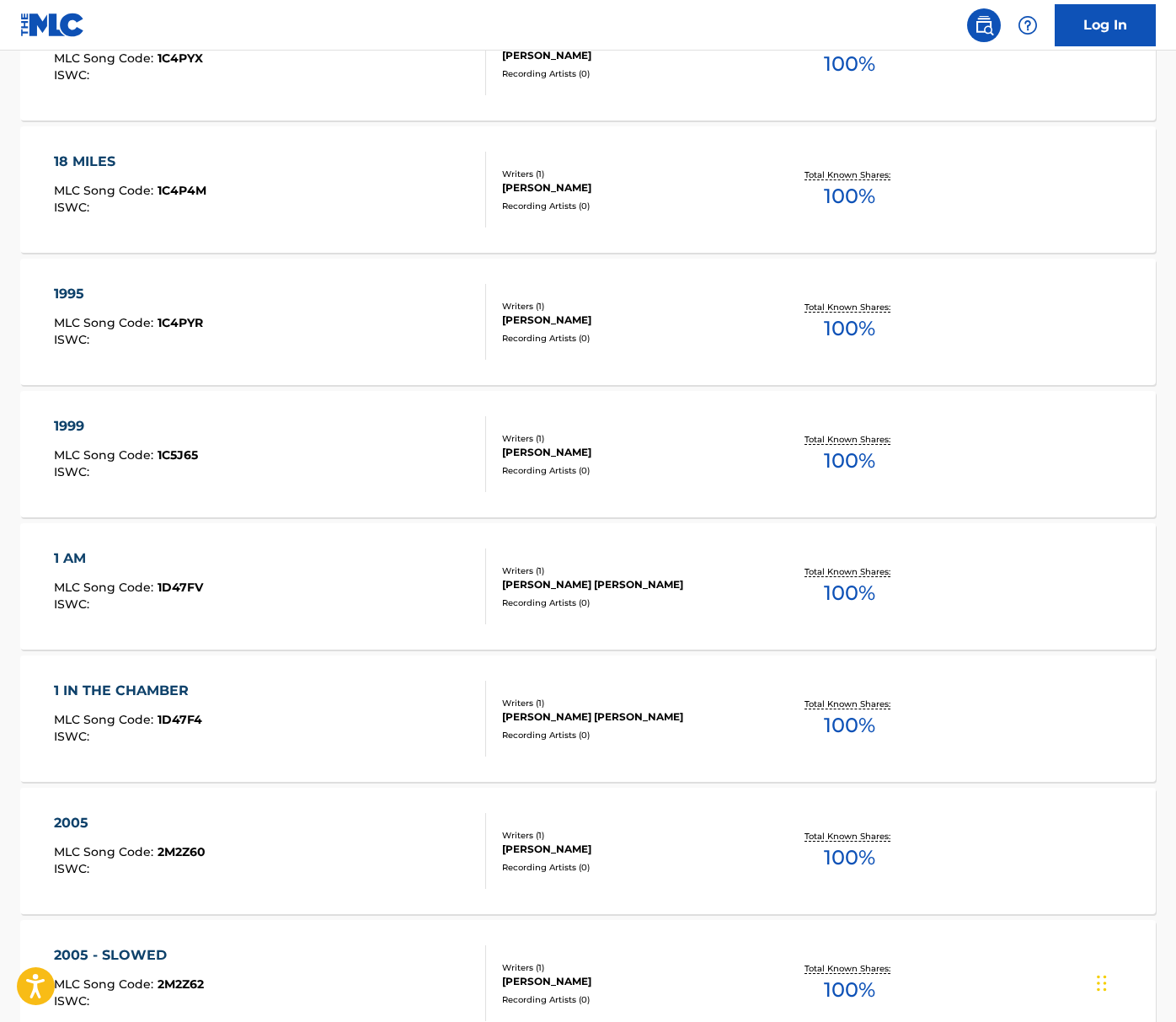
scroll to position [1109, 0]
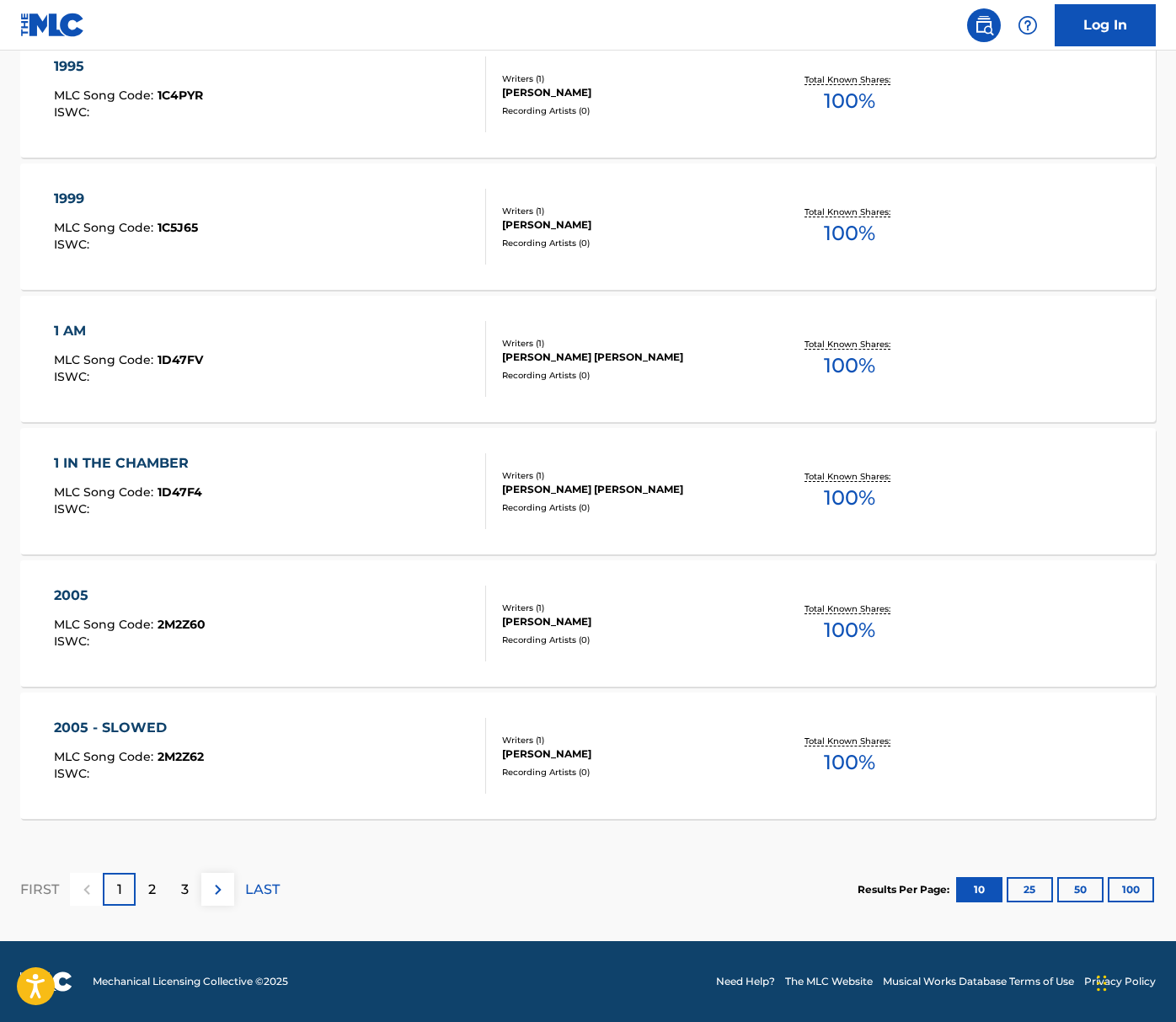
click at [1134, 889] on button "100" at bounding box center [1131, 890] width 46 height 25
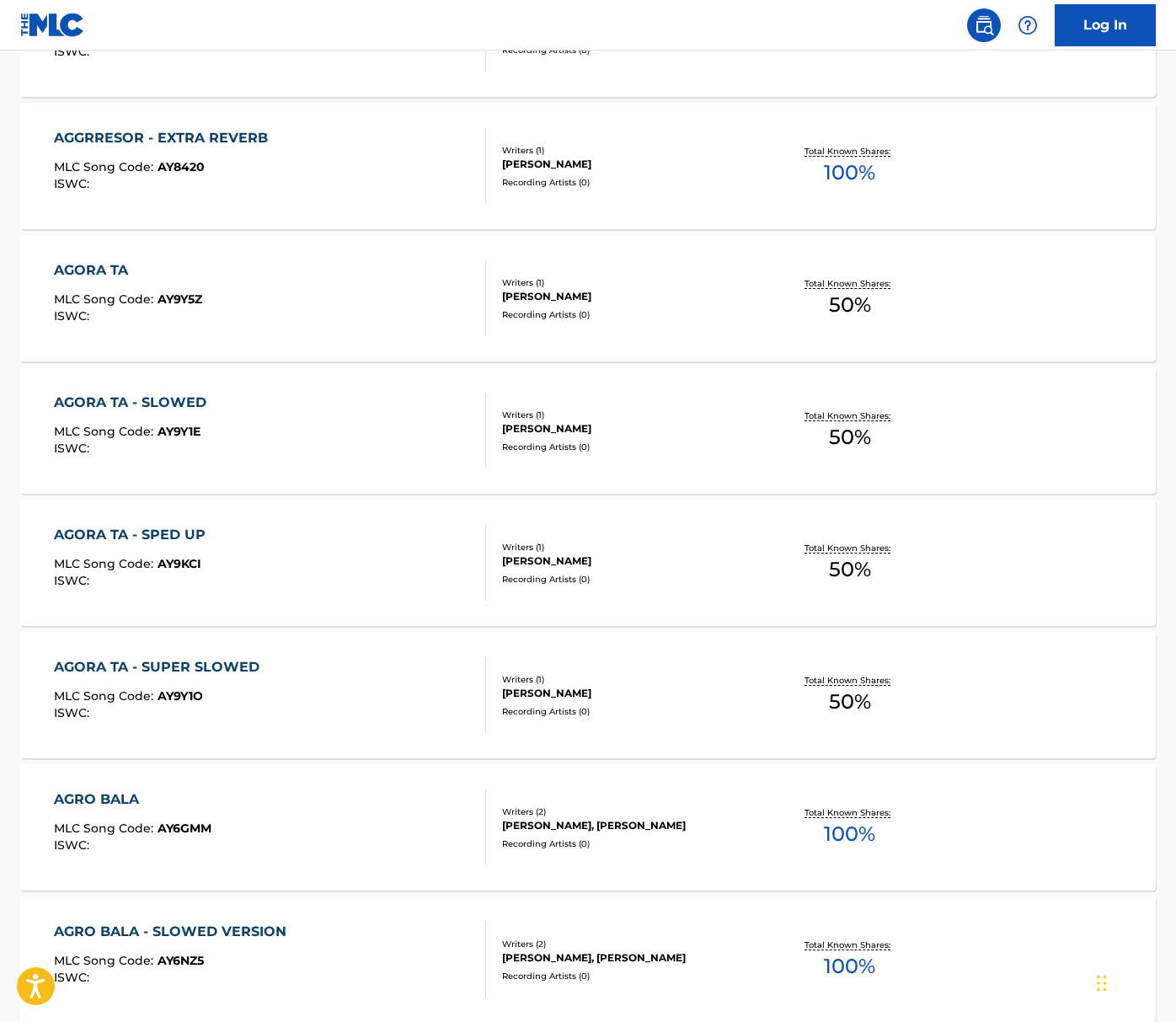
scroll to position [12020, 0]
click at [435, 687] on div "AGORA TA - SUPER SLOWED MLC Song Code : AY9Y1O ISWC :" at bounding box center [269, 696] width 432 height 76
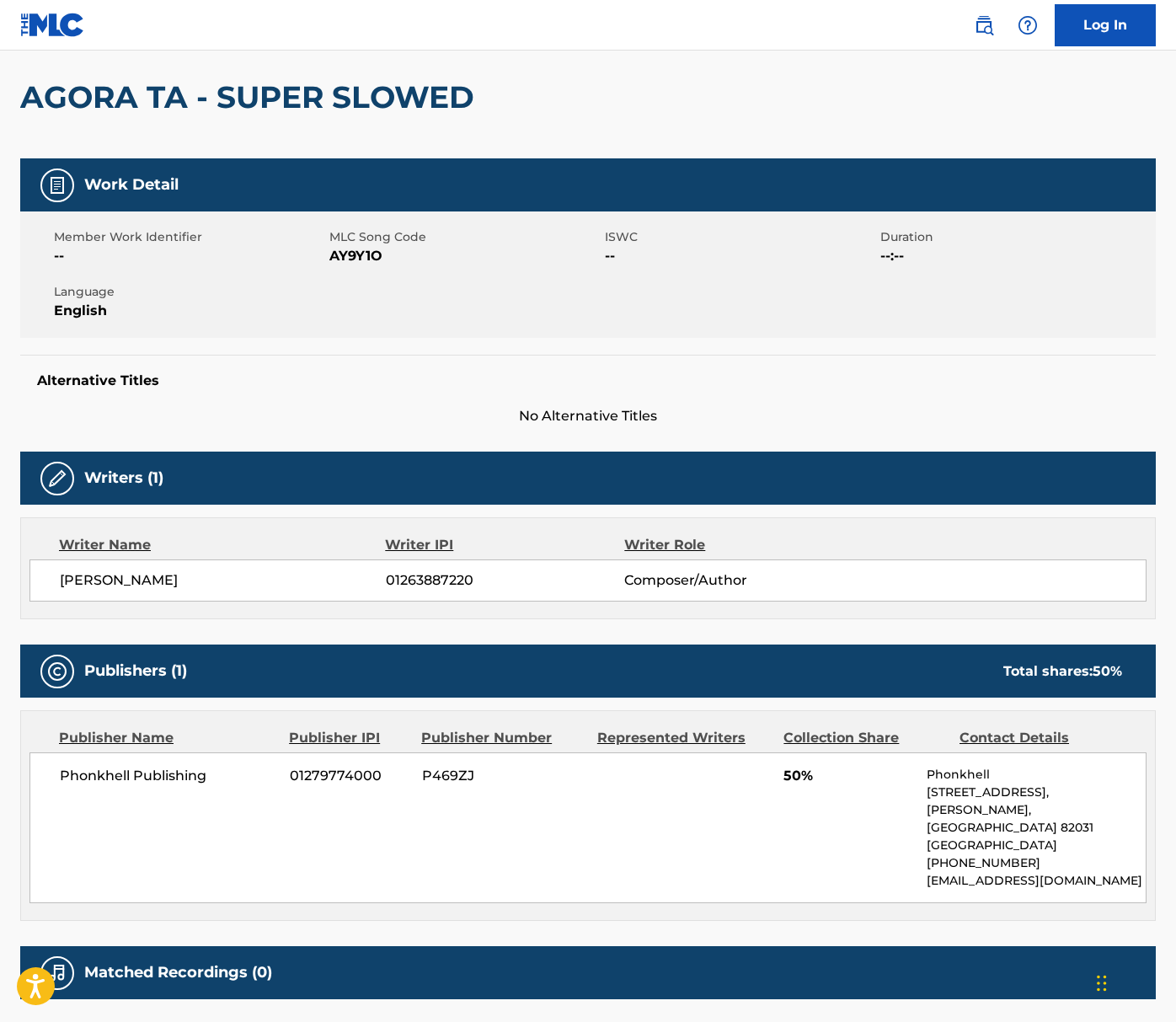
scroll to position [84, 0]
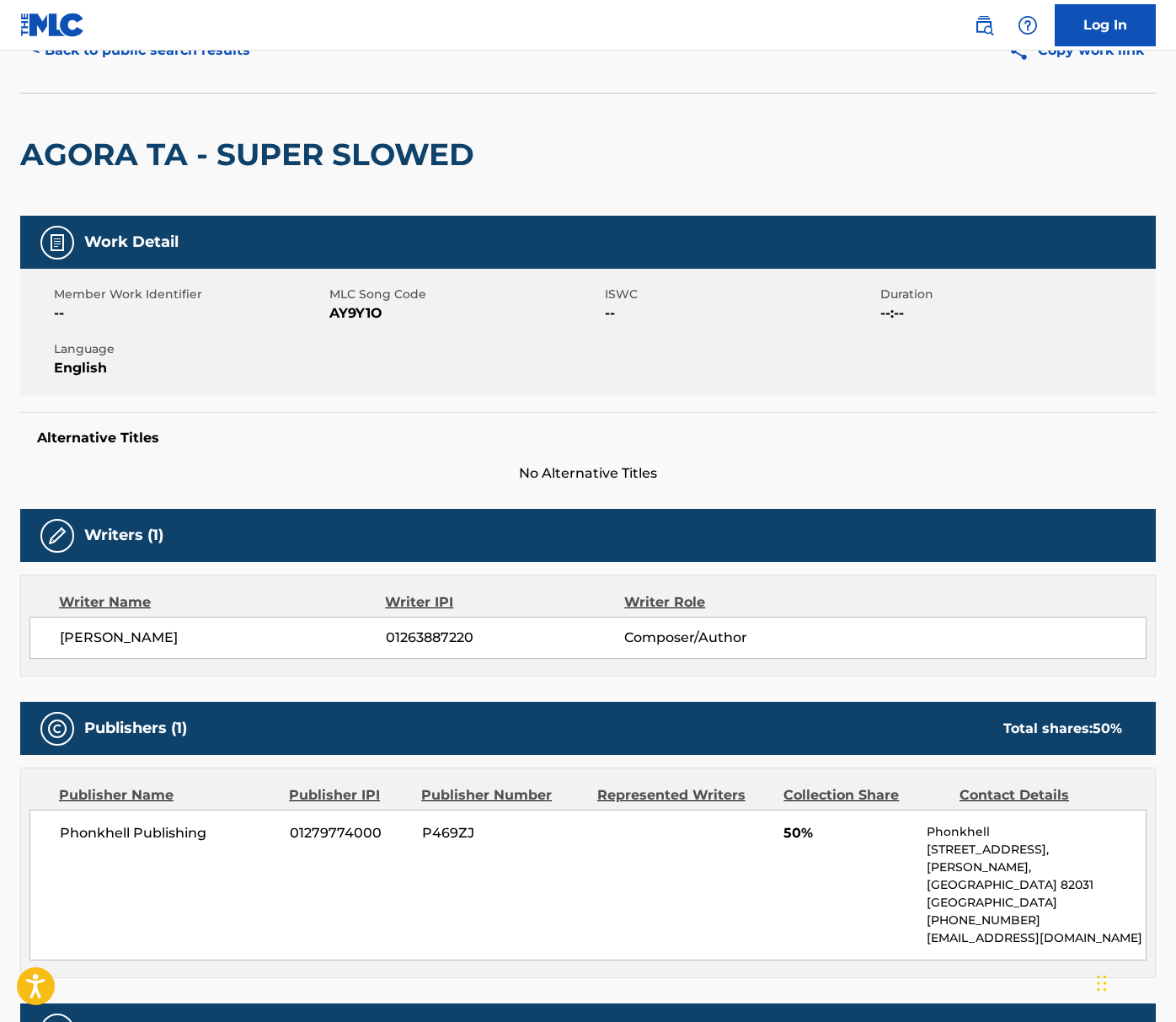
click at [126, 644] on span "[PERSON_NAME]" at bounding box center [223, 638] width 326 height 20
click at [126, 643] on span "[PERSON_NAME]" at bounding box center [223, 638] width 326 height 20
drag, startPoint x: 126, startPoint y: 643, endPoint x: 184, endPoint y: 584, distance: 82.7
click at [126, 643] on span "[PERSON_NAME]" at bounding box center [223, 638] width 326 height 20
copy div "[PERSON_NAME]"
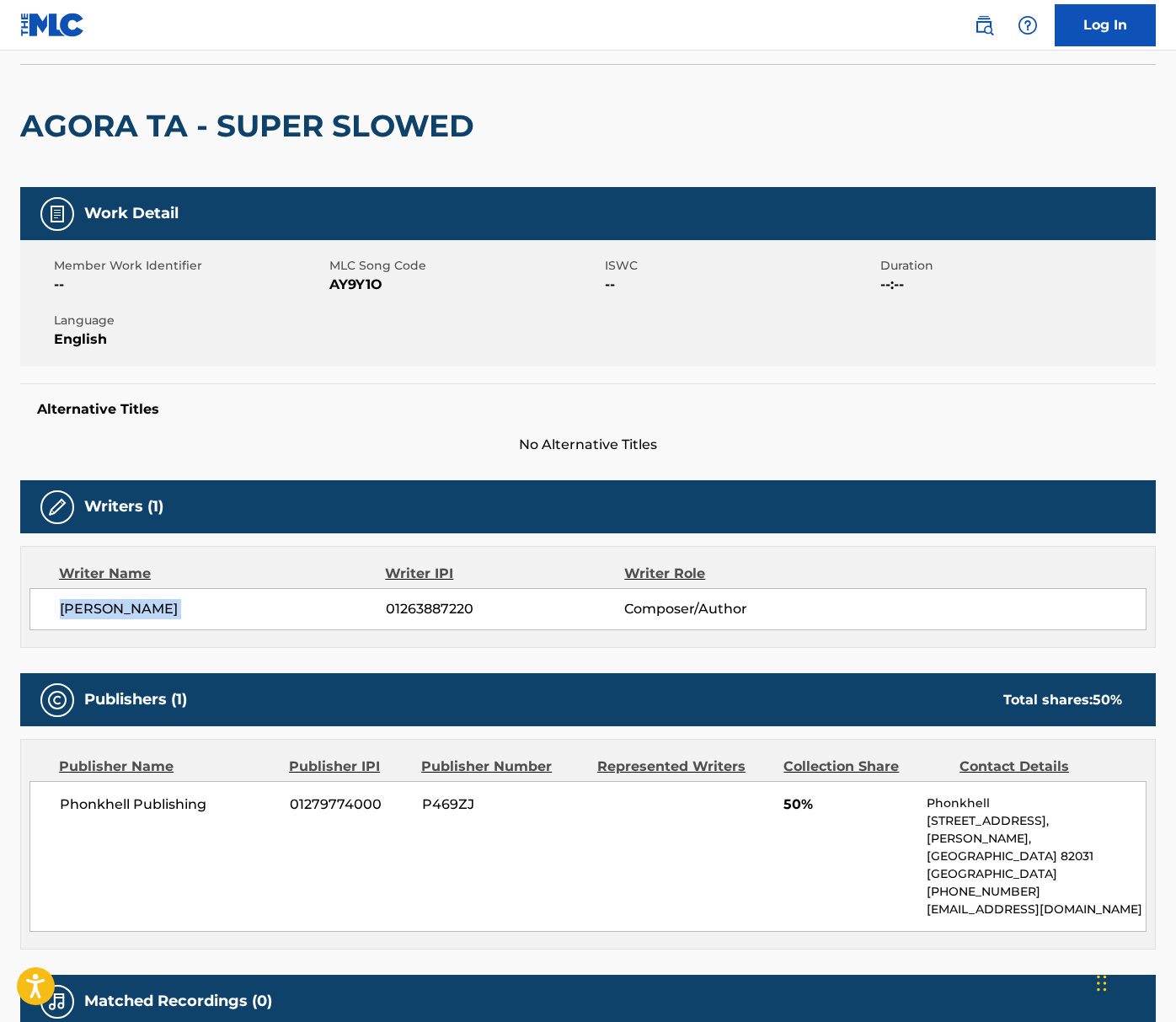
scroll to position [261, 0]
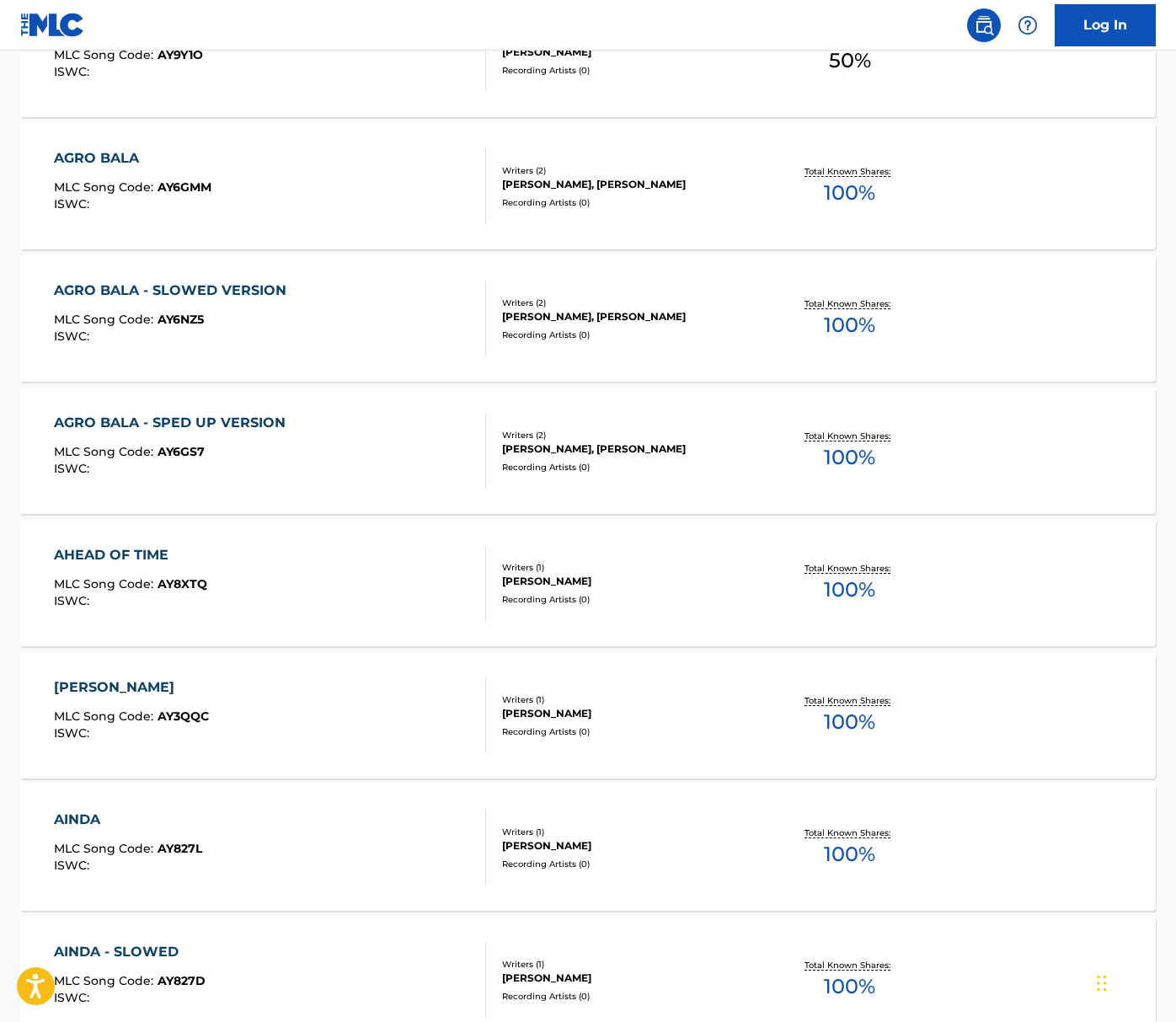
scroll to position [13017, 0]
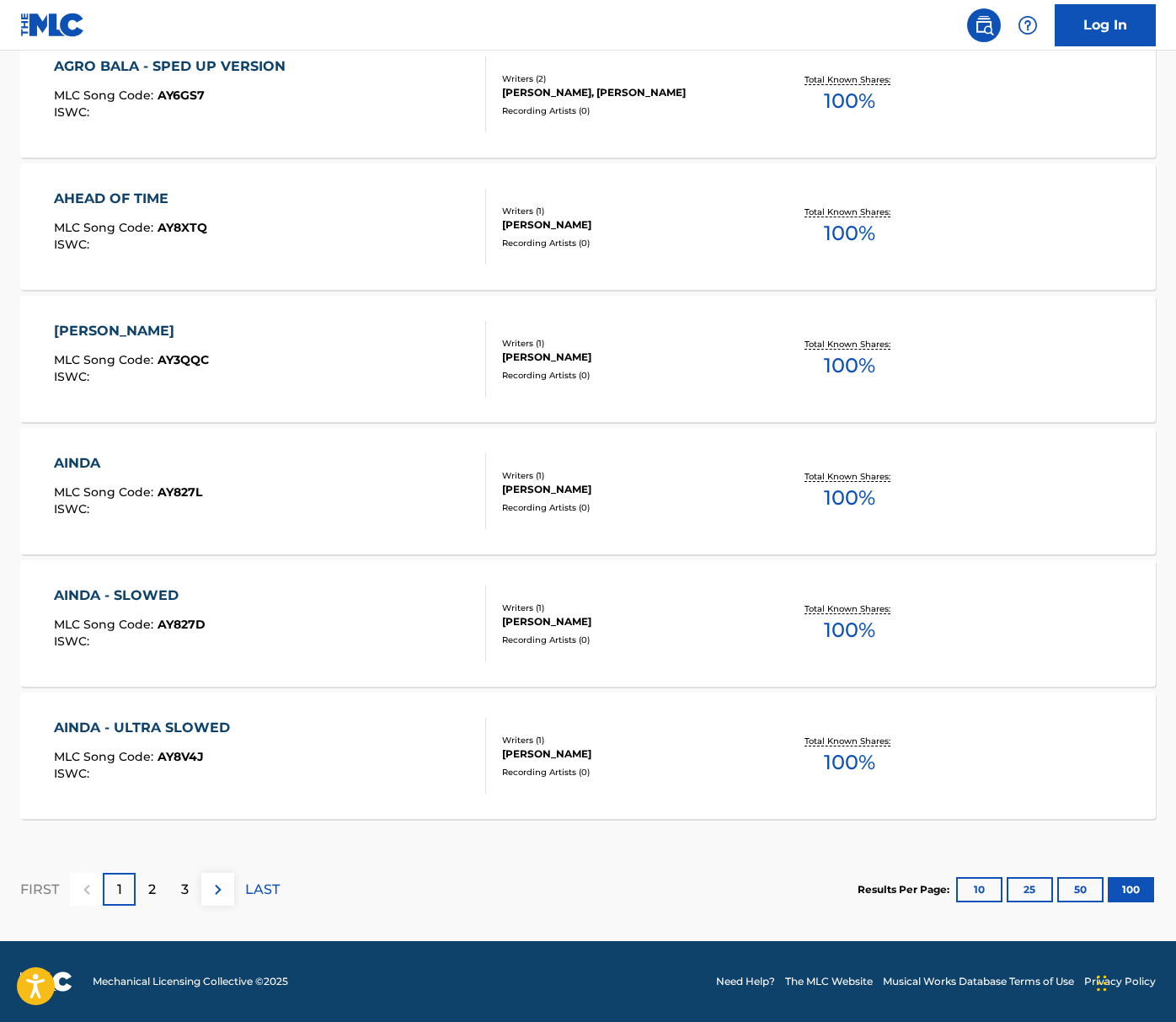
click at [144, 887] on div "2" at bounding box center [152, 890] width 33 height 33
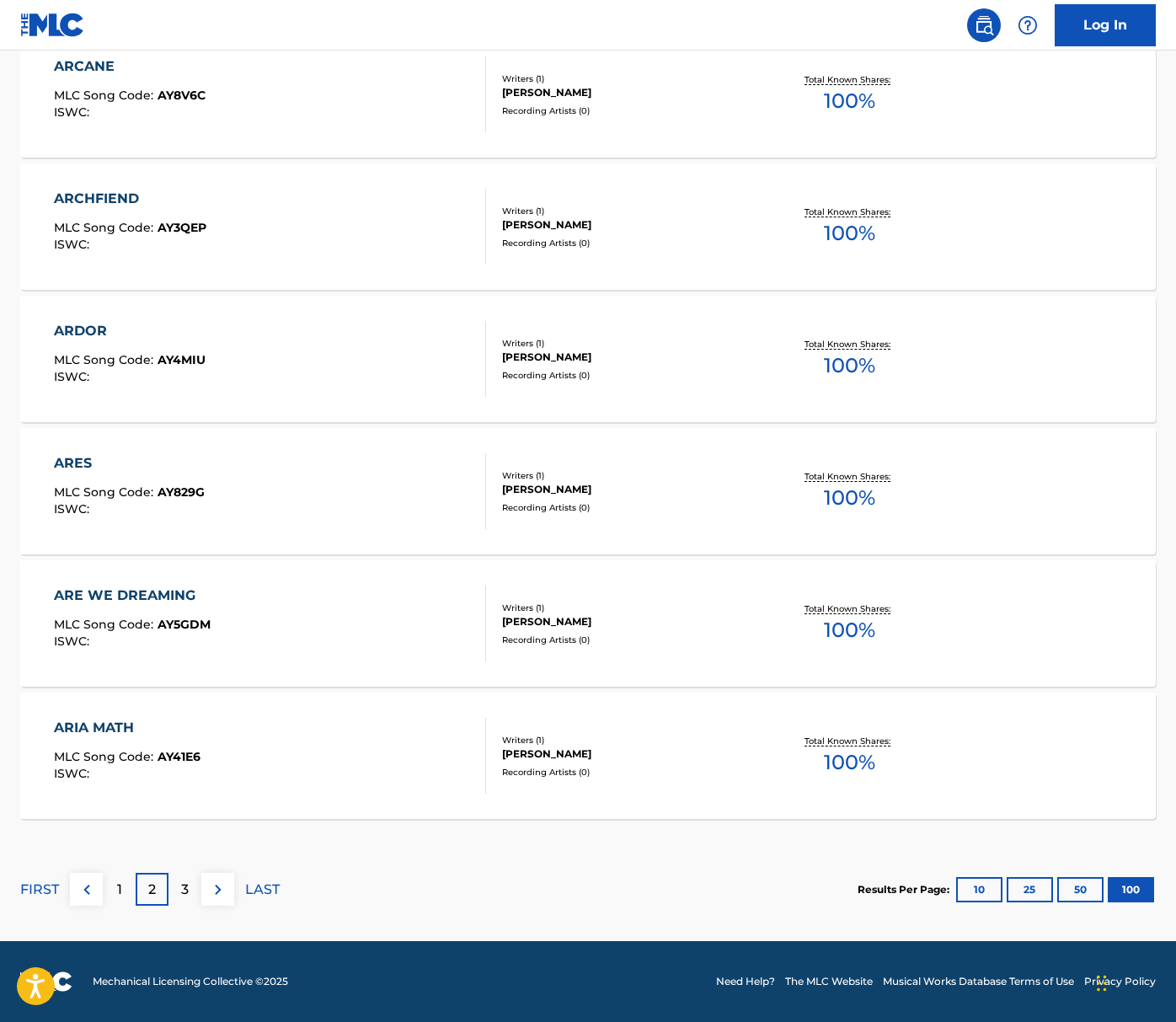
click at [192, 888] on div "3" at bounding box center [184, 890] width 33 height 33
click at [193, 898] on div "4" at bounding box center [184, 890] width 33 height 33
click at [191, 889] on div "5" at bounding box center [184, 890] width 33 height 33
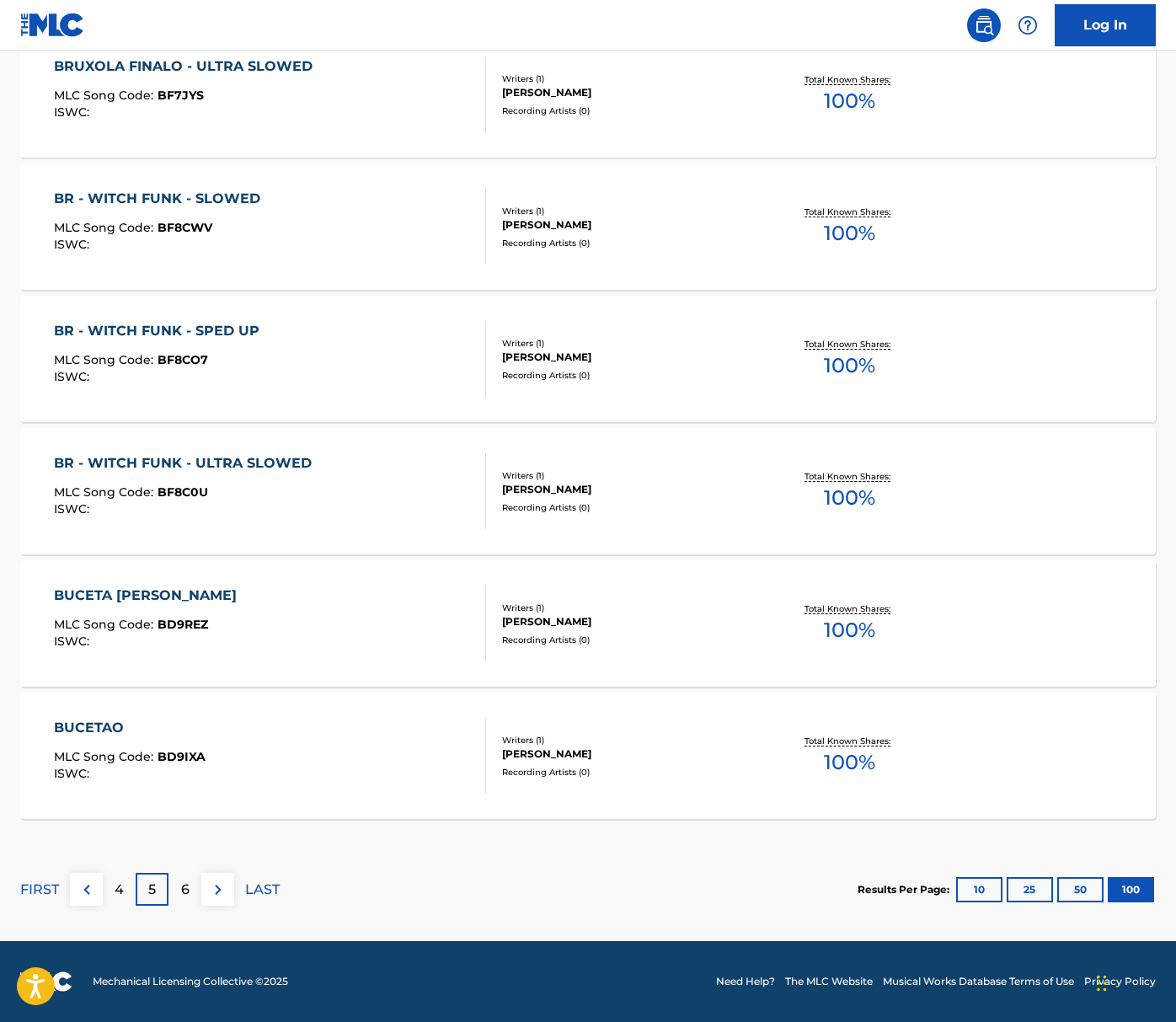
click at [192, 889] on div "6" at bounding box center [184, 890] width 33 height 33
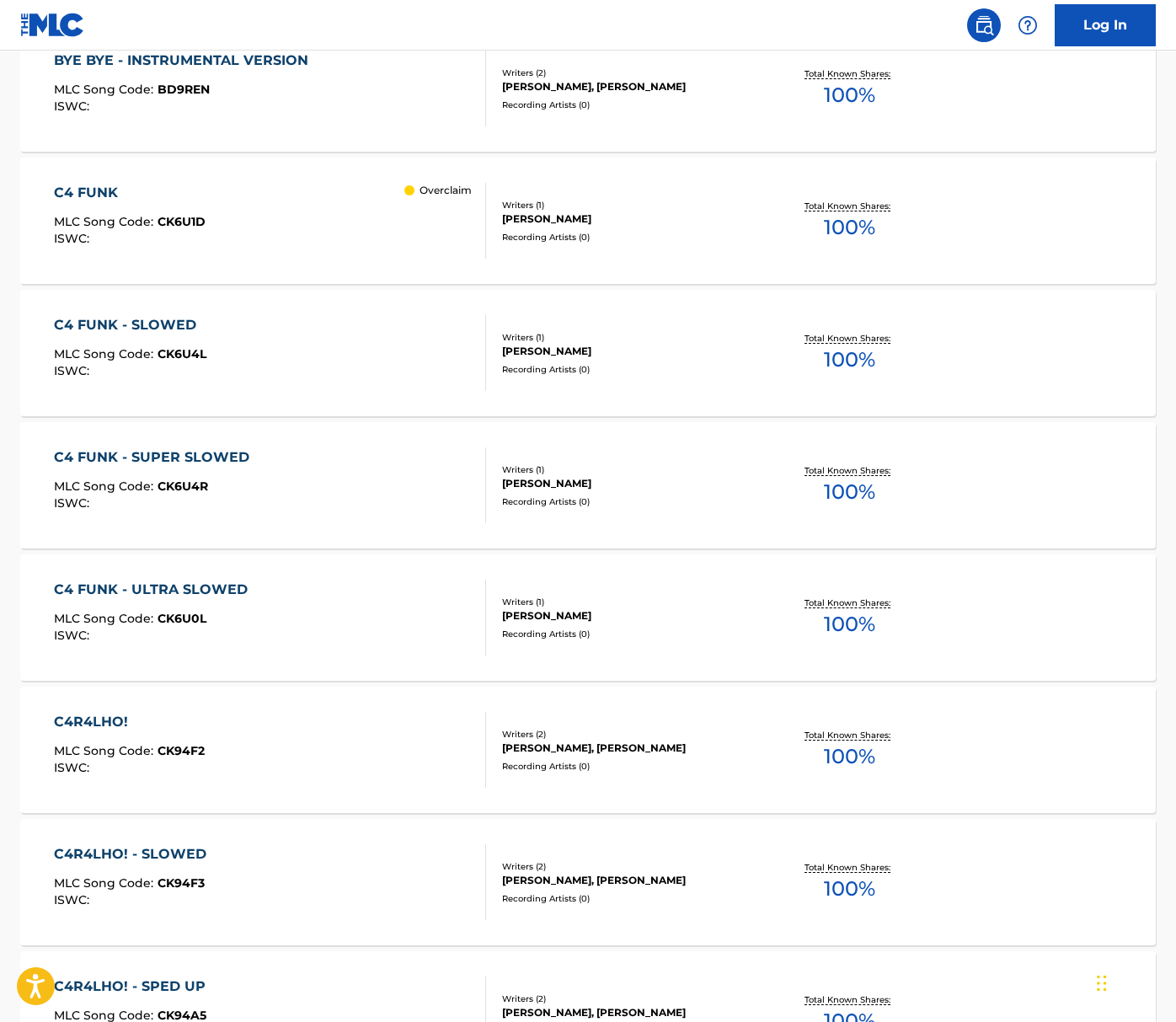
scroll to position [4128, 0]
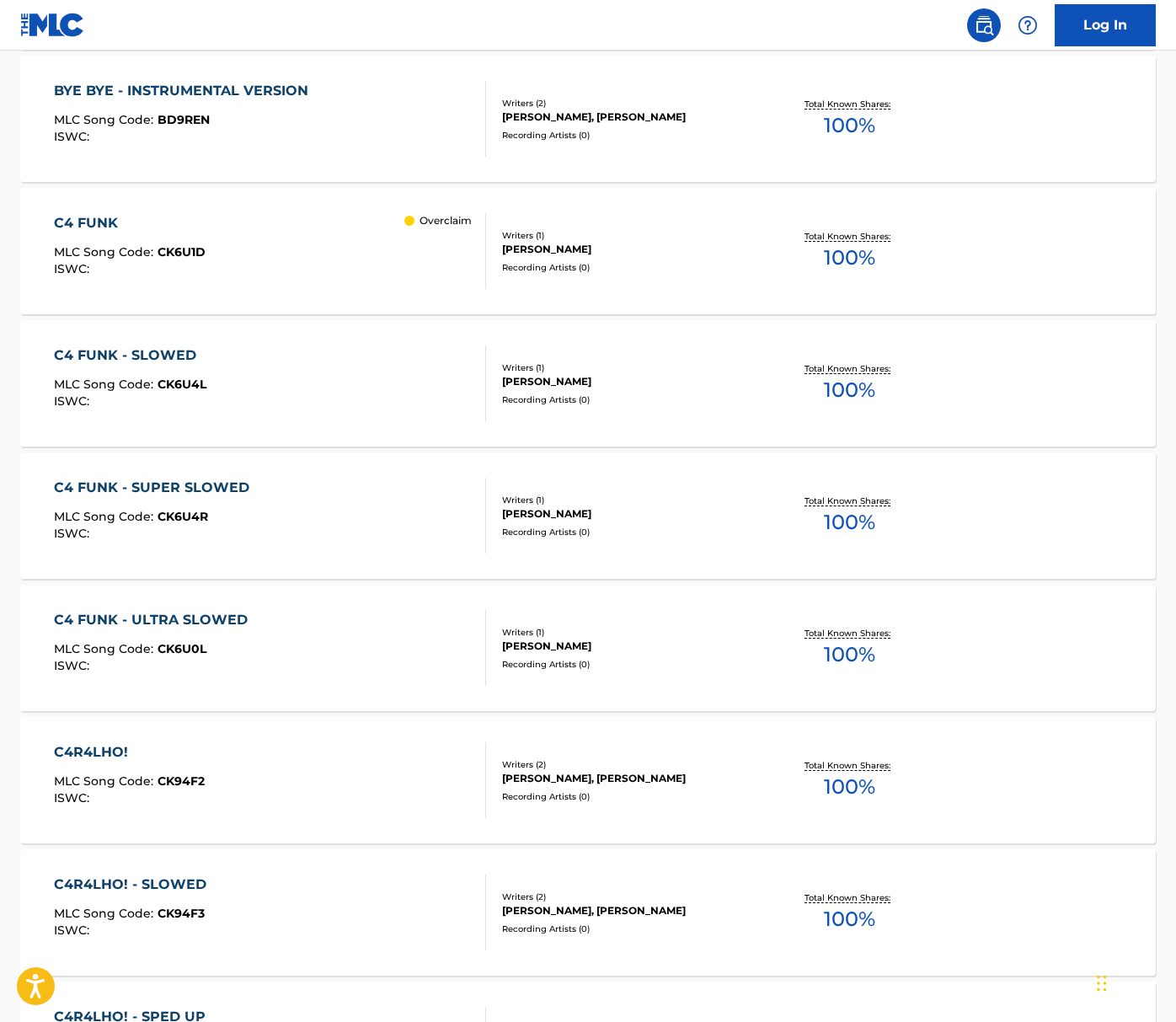
click at [343, 234] on div "C4 FUNK MLC Song Code : CK6U1D ISWC : Overclaim" at bounding box center [269, 251] width 432 height 76
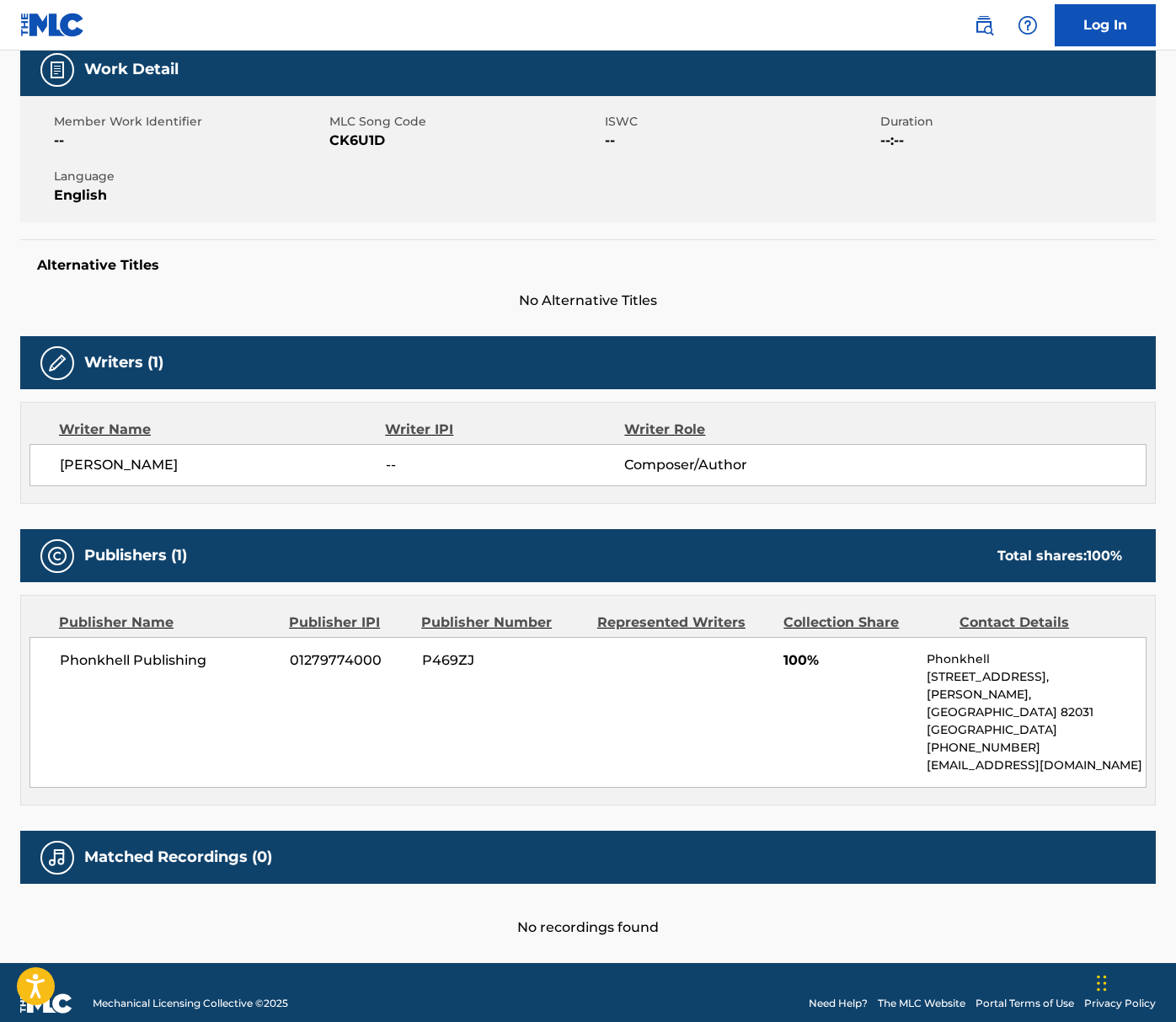
scroll to position [261, 0]
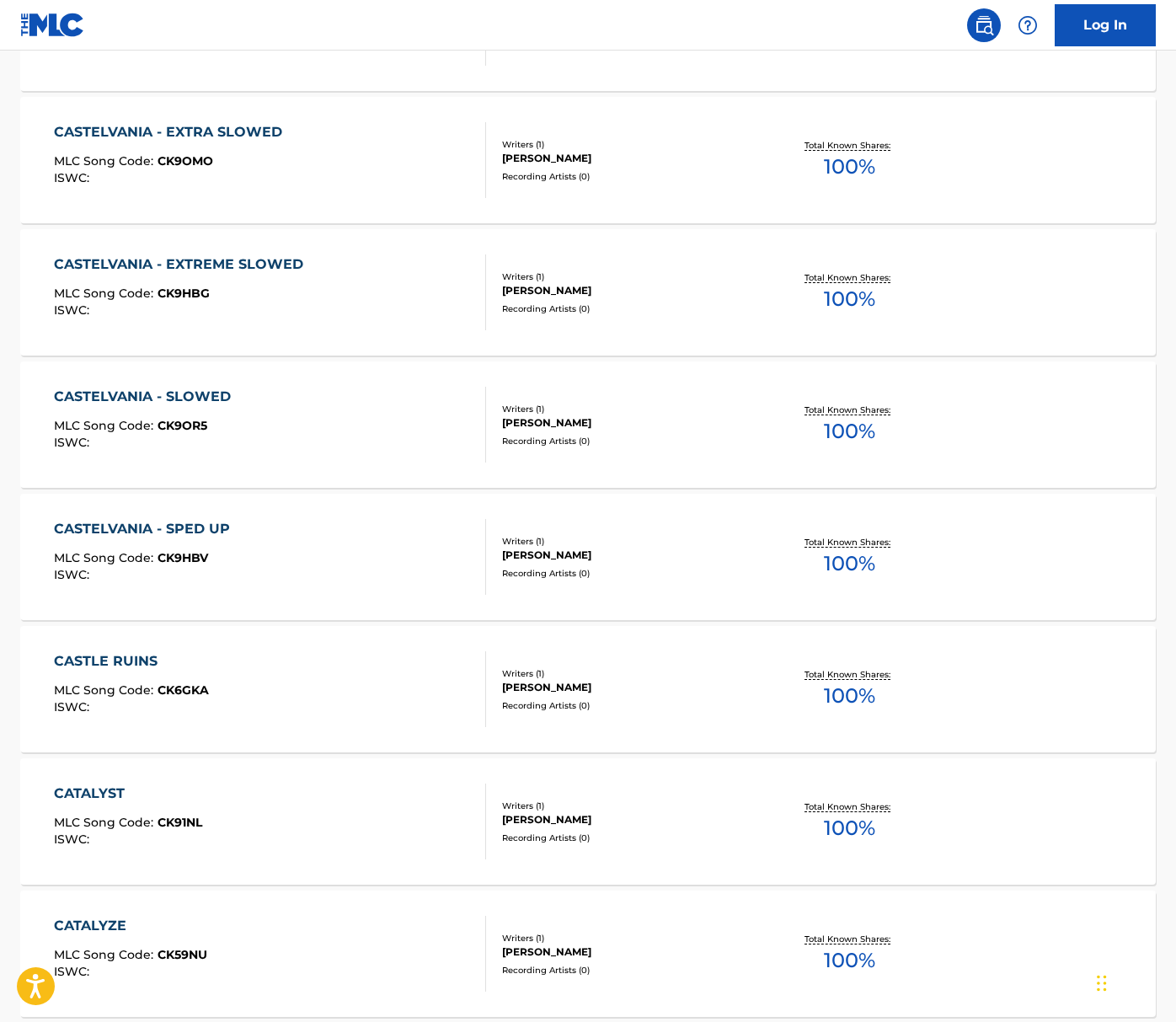
scroll to position [13017, 0]
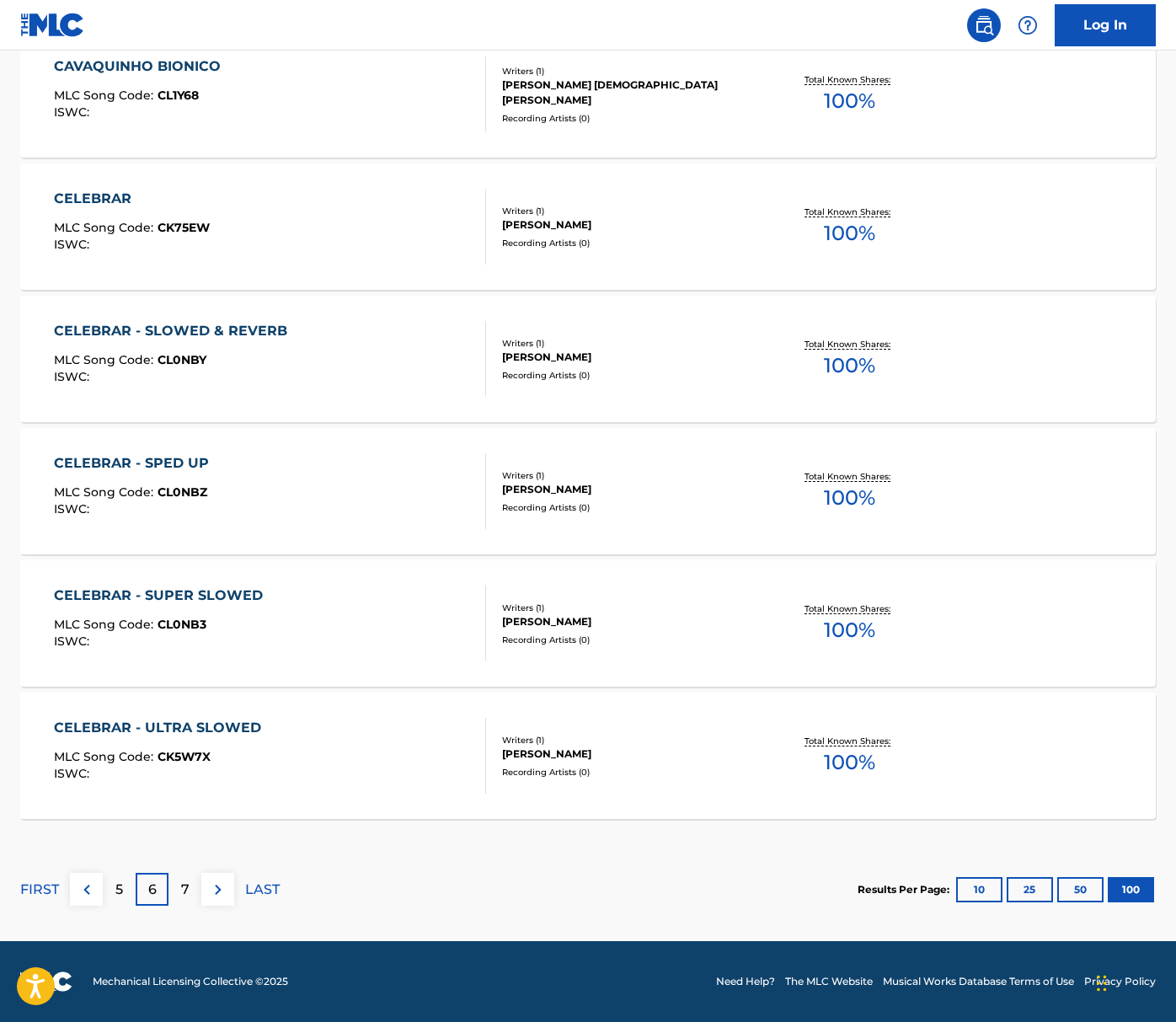
click at [182, 891] on p "7" at bounding box center [185, 890] width 9 height 20
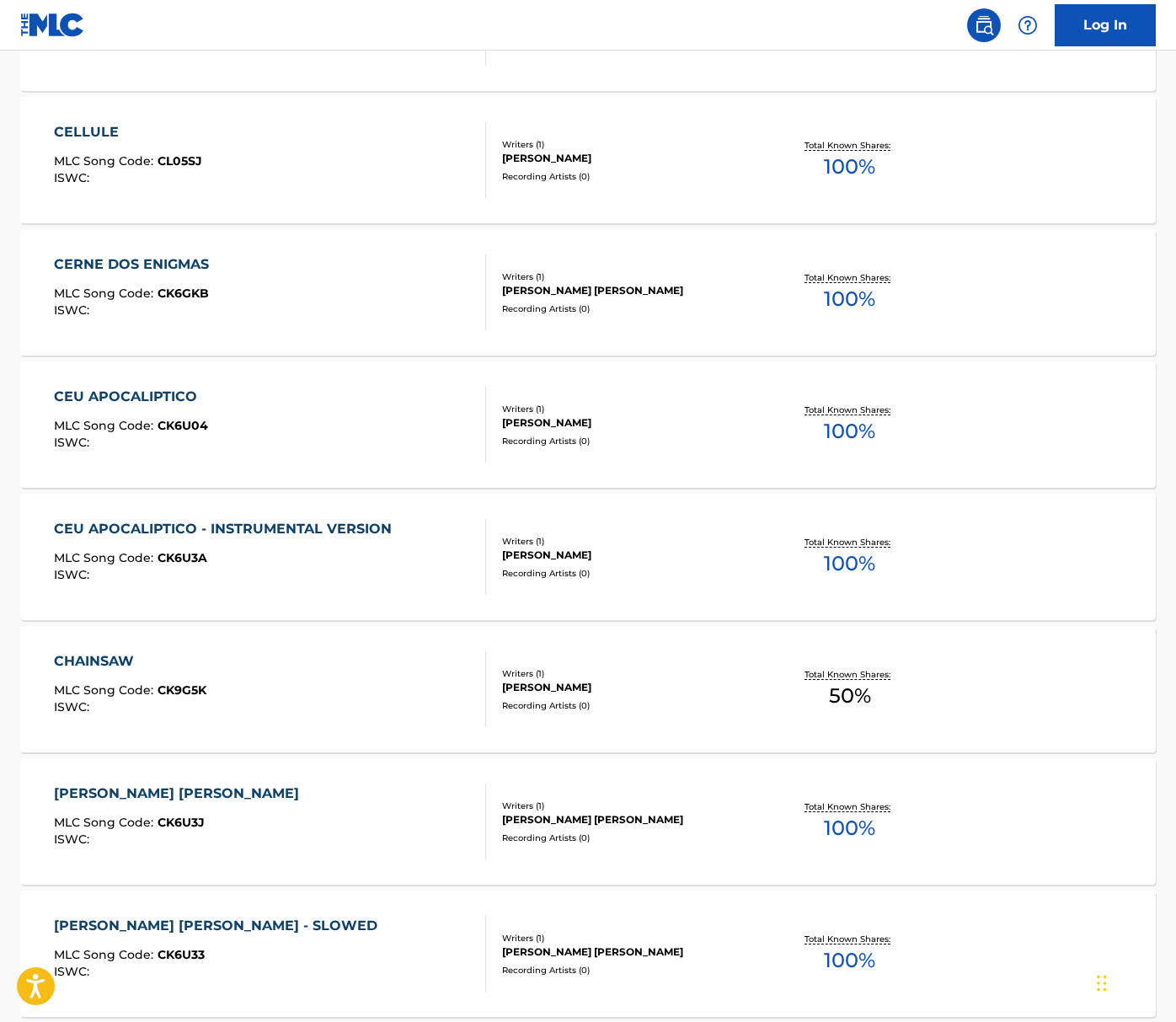
scroll to position [0, 0]
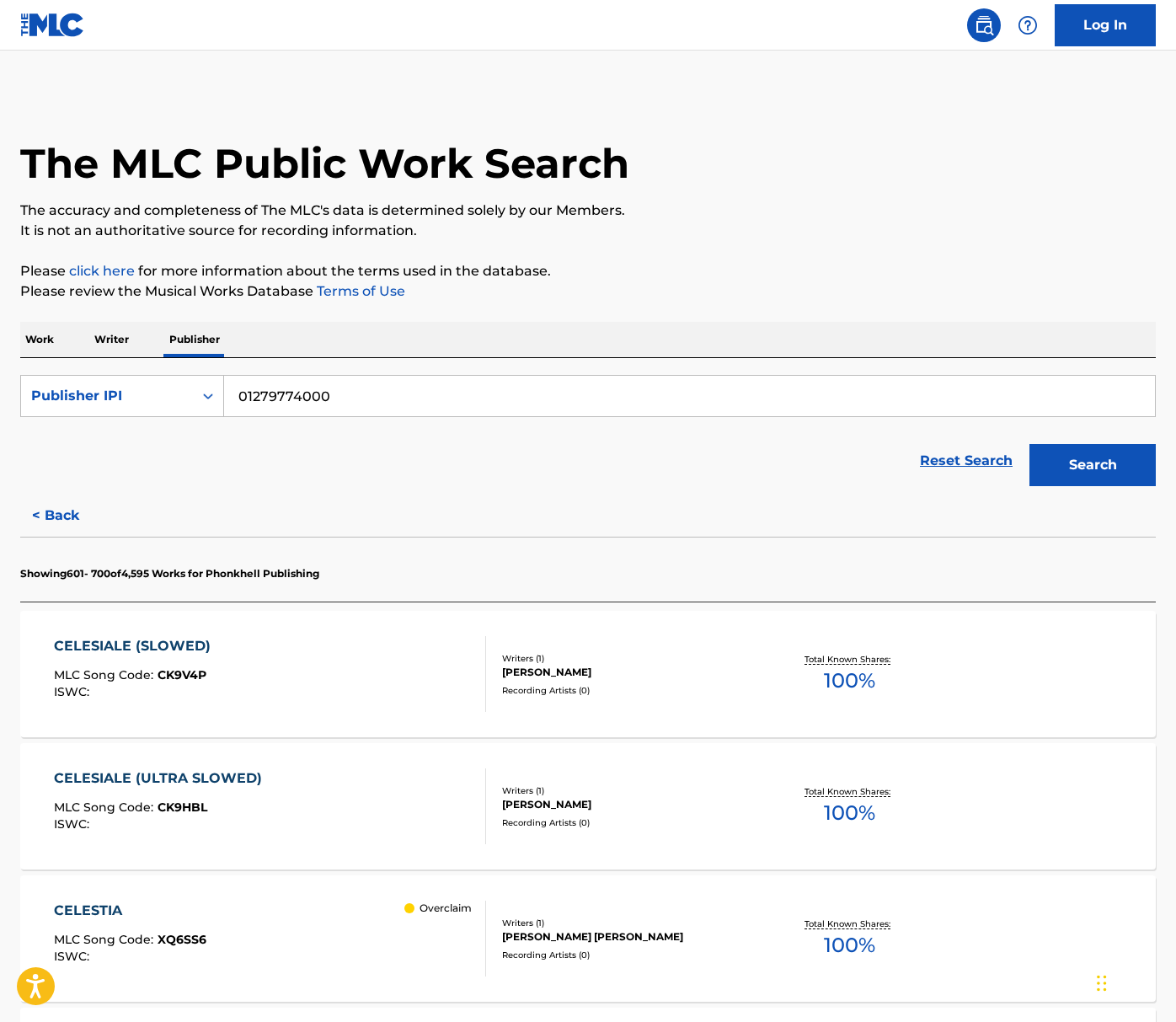
click at [310, 402] on input "01279774000" at bounding box center [689, 396] width 931 height 41
type input "nakama"
click at [54, 343] on p "Work" at bounding box center [40, 339] width 39 height 36
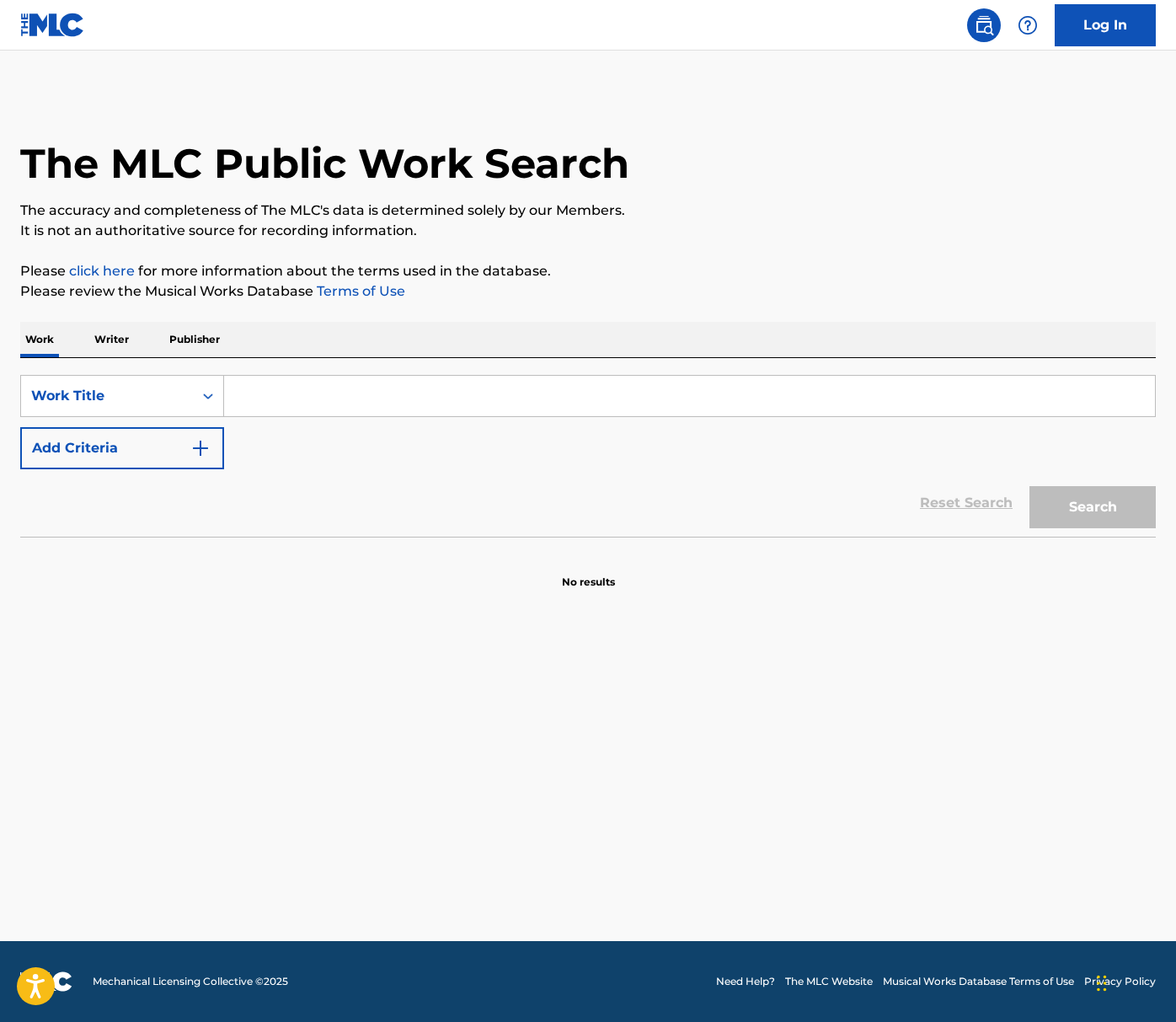
click at [111, 340] on p "Writer" at bounding box center [111, 339] width 44 height 36
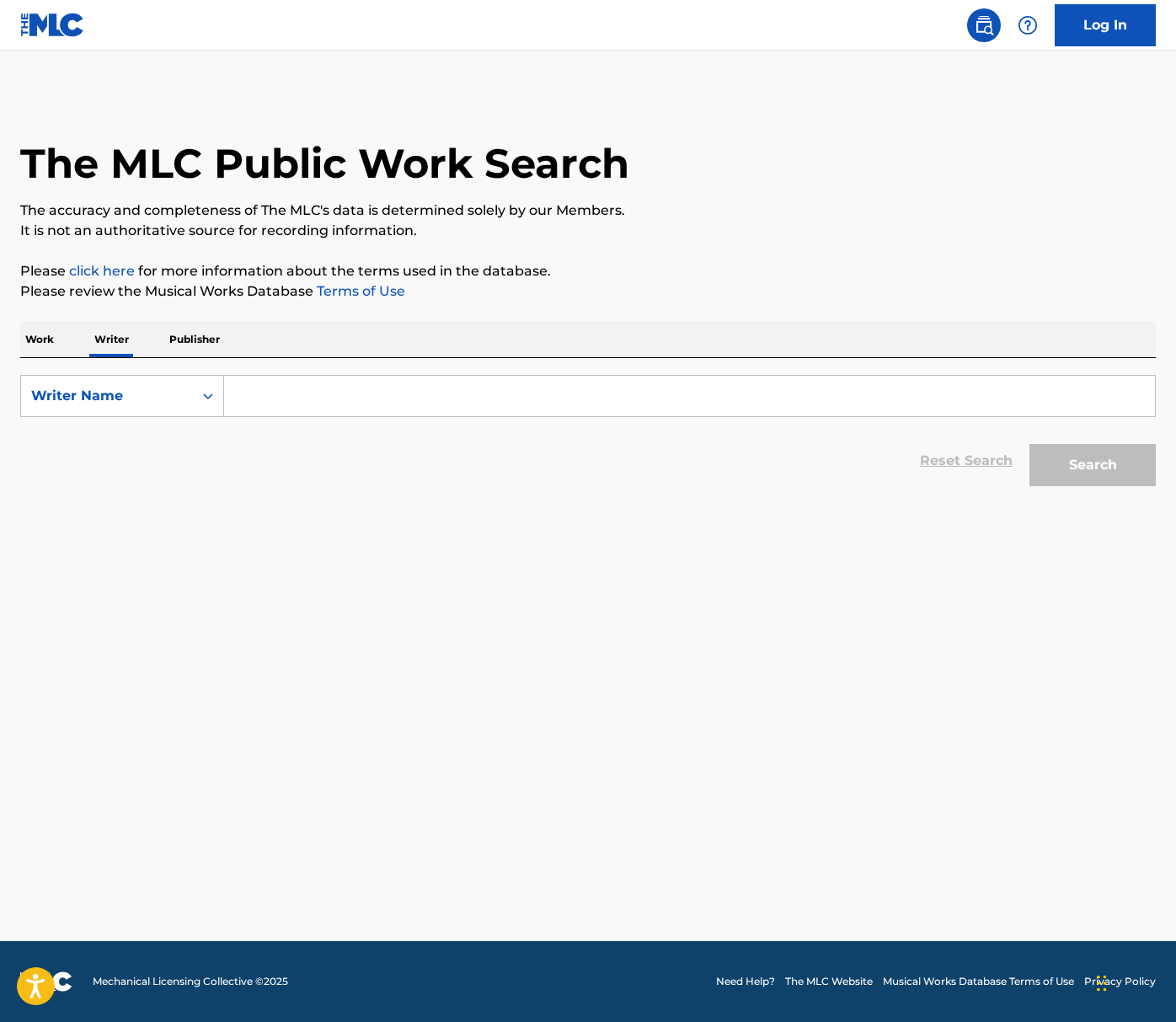
click at [315, 407] on input "Search Form" at bounding box center [689, 396] width 931 height 41
click at [176, 401] on div "Writer Name" at bounding box center [106, 396] width 152 height 20
click at [44, 337] on p "Work" at bounding box center [40, 339] width 39 height 36
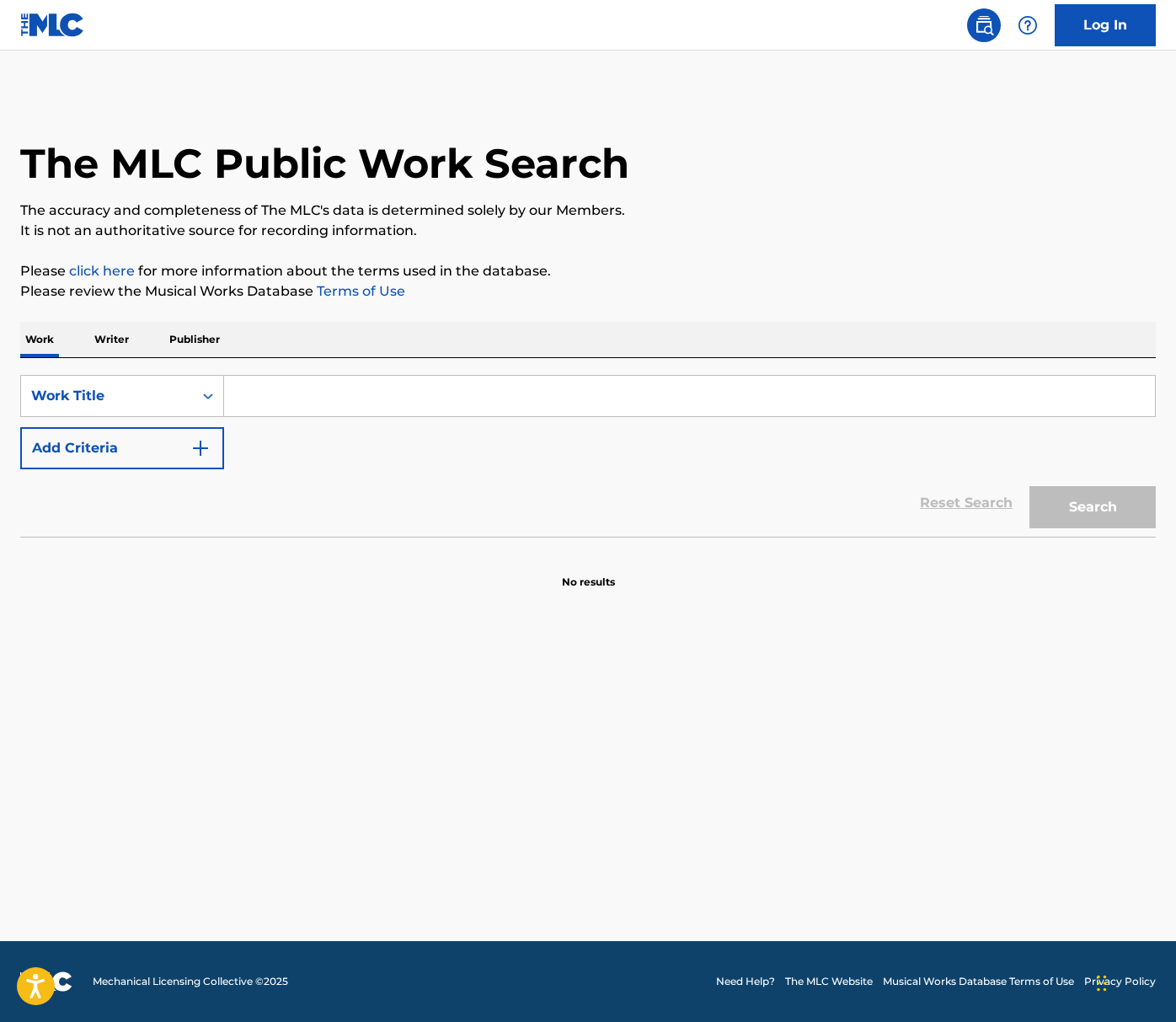
click at [118, 427] on button "Add Criteria" at bounding box center [122, 448] width 204 height 43
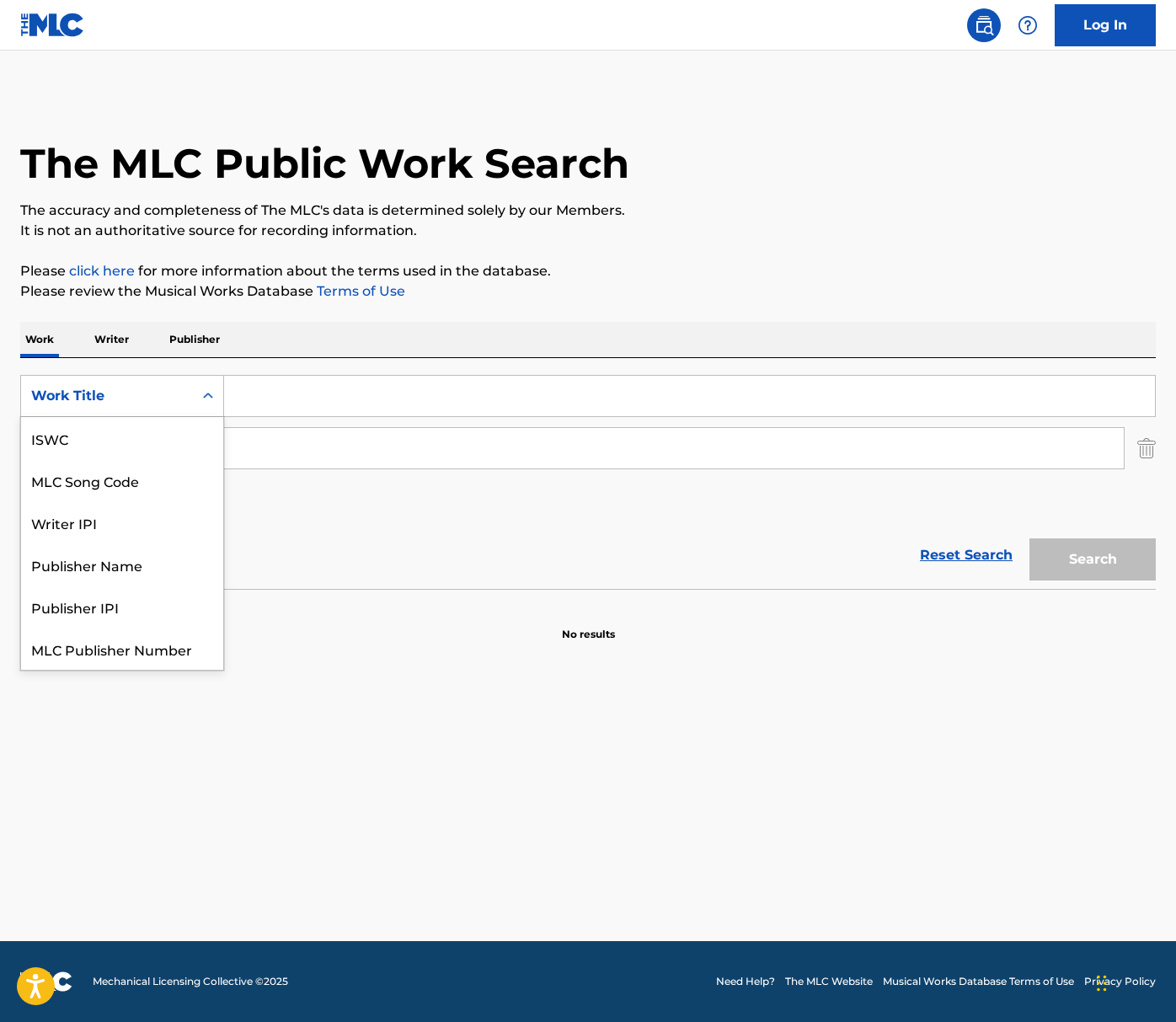
click at [135, 407] on div "Work Title" at bounding box center [107, 395] width 172 height 32
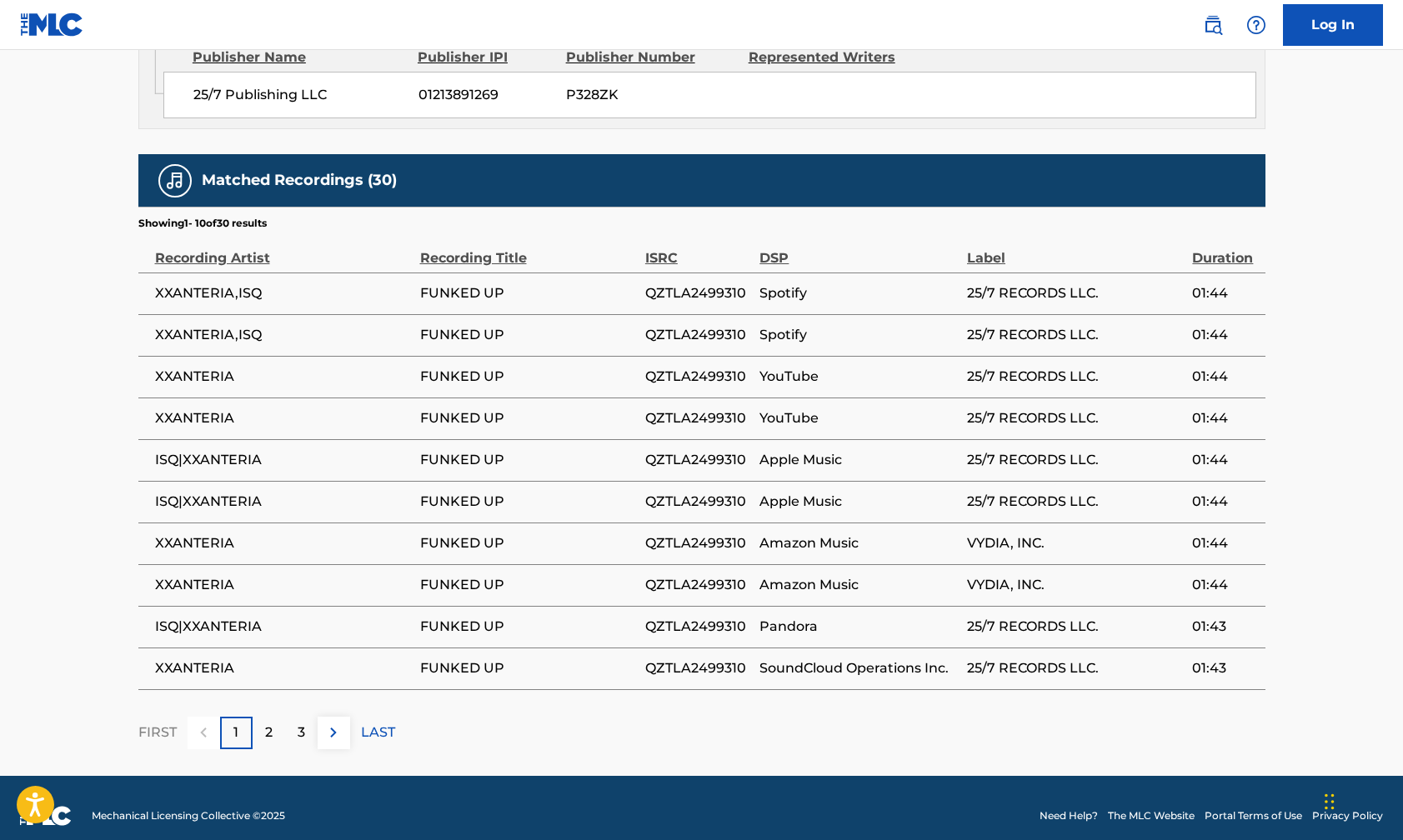
scroll to position [949, 0]
